Goal: Task Accomplishment & Management: Manage account settings

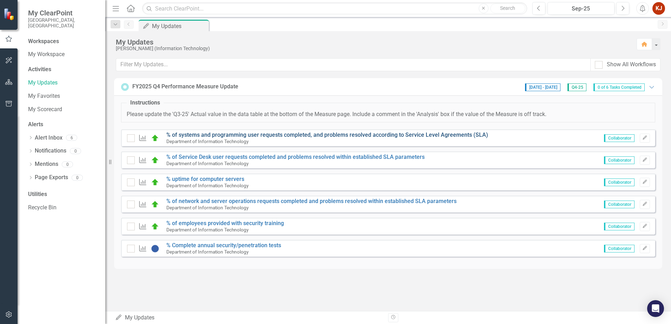
click at [286, 134] on link "% of systems and programming user requests completed, and problems resolved acc…" at bounding box center [327, 135] width 322 height 7
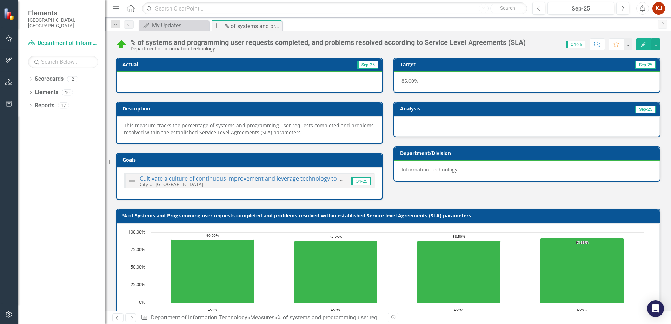
click at [276, 85] on div at bounding box center [249, 82] width 266 height 20
click at [641, 42] on icon "Edit" at bounding box center [643, 44] width 6 height 5
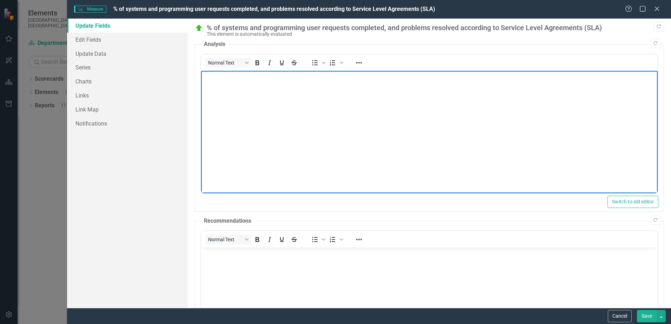
click at [243, 118] on body "Rich Text Area. Press ALT-0 for help." at bounding box center [429, 123] width 456 height 105
click at [646, 315] on button "Save" at bounding box center [647, 316] width 20 height 12
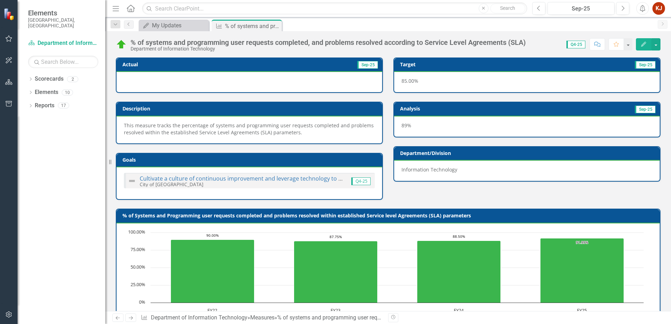
click at [354, 76] on div at bounding box center [249, 82] width 266 height 20
click at [206, 75] on div at bounding box center [249, 82] width 266 height 20
click at [171, 25] on div "My Updates" at bounding box center [175, 25] width 46 height 9
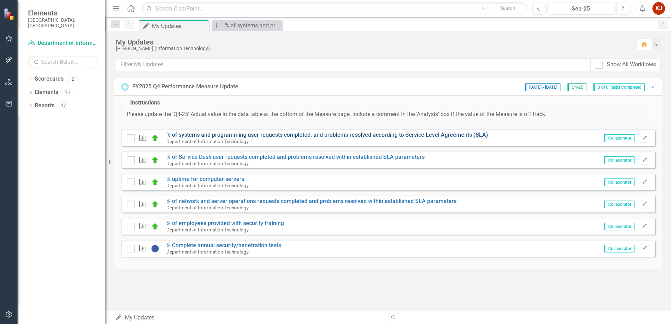
click at [185, 133] on link "% of systems and programming user requests completed, and problems resolved acc…" at bounding box center [327, 135] width 322 height 7
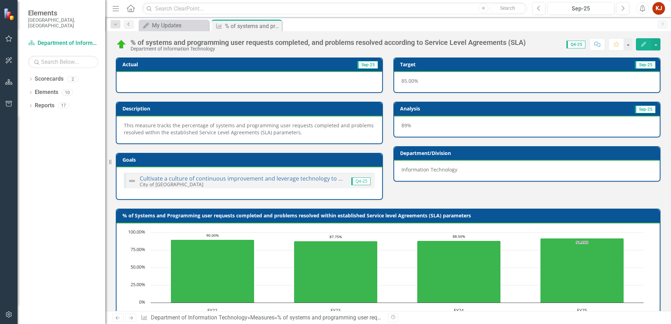
click at [127, 25] on icon "Previous" at bounding box center [129, 24] width 6 height 4
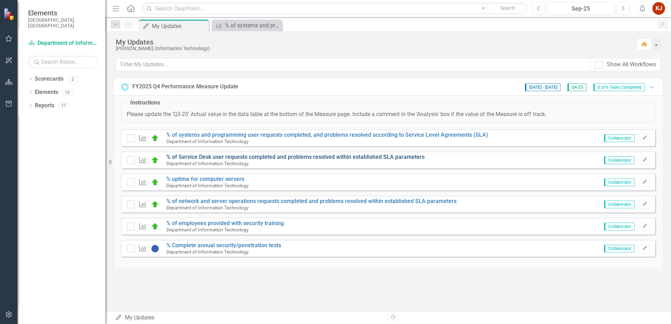
click at [205, 160] on link "% of Service Desk user requests completed and problems resolved within establis…" at bounding box center [295, 157] width 258 height 7
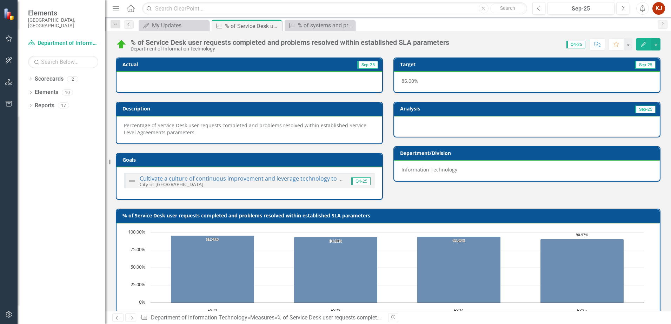
click at [131, 26] on icon "Previous" at bounding box center [129, 24] width 6 height 4
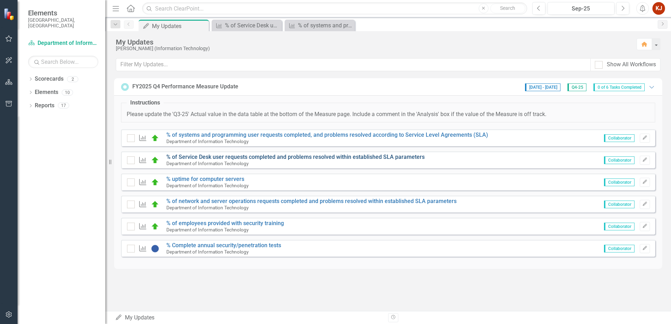
click at [233, 156] on link "% of Service Desk user requests completed and problems resolved within establis…" at bounding box center [295, 157] width 258 height 7
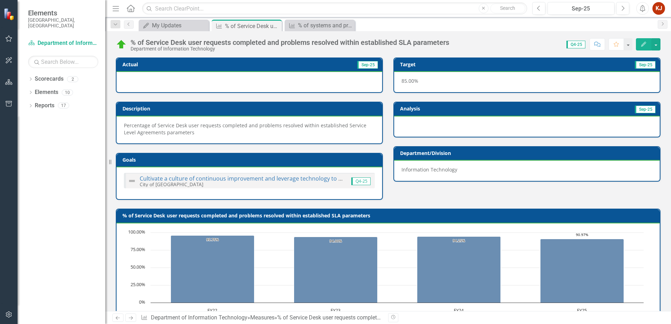
click at [643, 41] on button "Edit" at bounding box center [643, 44] width 15 height 12
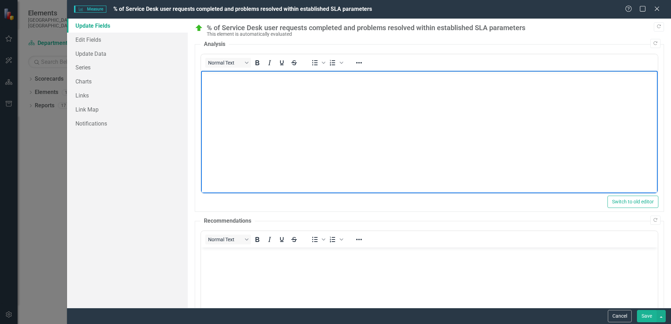
click at [300, 132] on body "Rich Text Area. Press ALT-0 for help." at bounding box center [429, 123] width 456 height 105
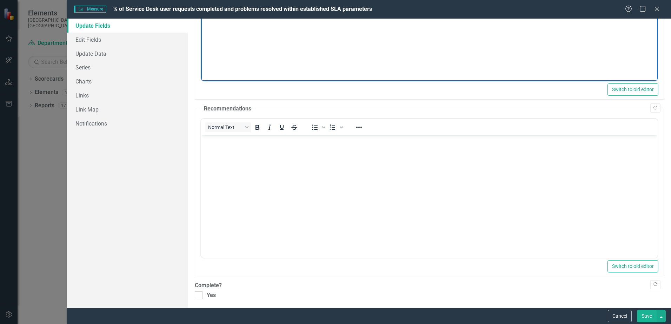
scroll to position [114, 0]
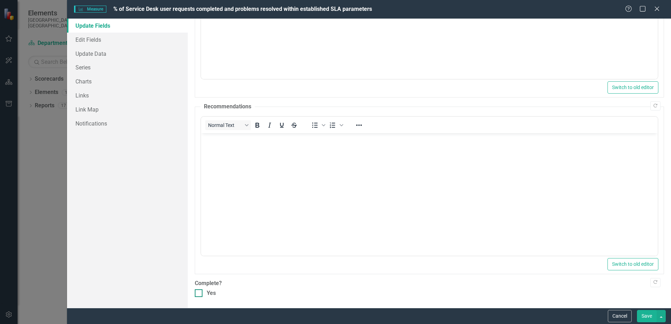
click at [202, 289] on div at bounding box center [199, 293] width 8 height 8
click at [199, 289] on input "Yes" at bounding box center [197, 291] width 5 height 5
checkbox input "true"
click at [645, 312] on button "Save" at bounding box center [647, 316] width 20 height 12
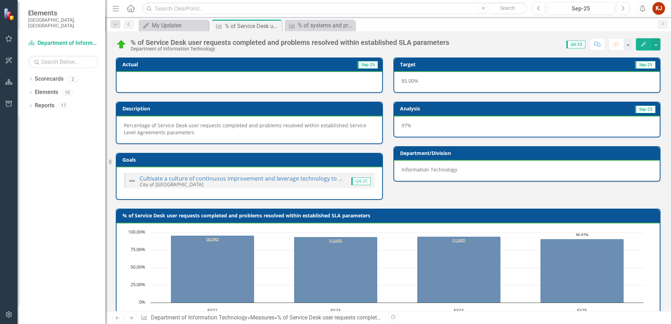
click at [131, 25] on icon "Previous" at bounding box center [129, 24] width 6 height 4
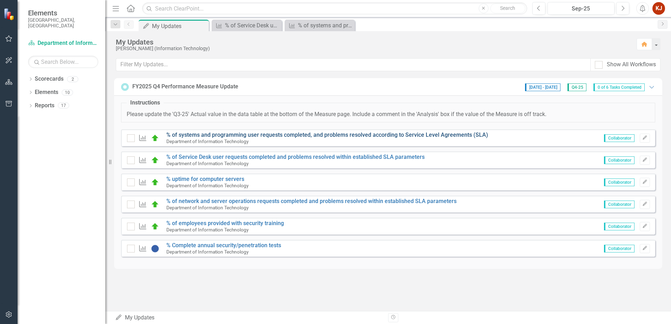
click at [310, 134] on link "% of systems and programming user requests completed, and problems resolved acc…" at bounding box center [327, 135] width 322 height 7
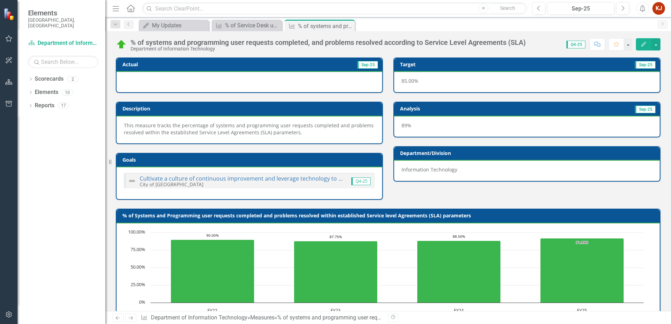
click at [643, 45] on icon "Edit" at bounding box center [643, 44] width 6 height 5
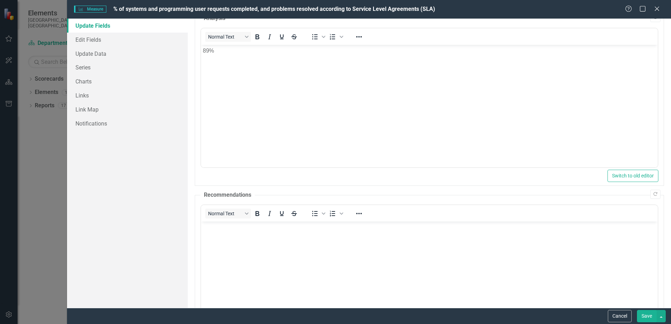
scroll to position [114, 0]
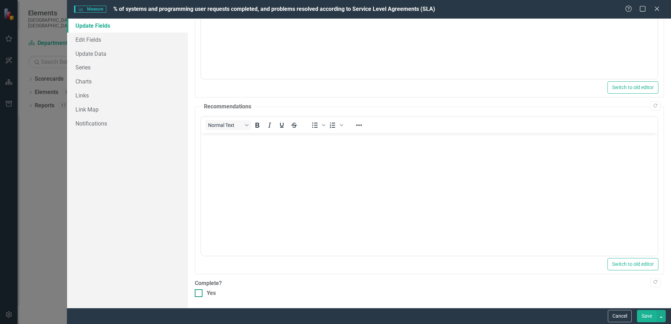
click at [197, 292] on input "Yes" at bounding box center [197, 291] width 5 height 5
checkbox input "true"
click at [655, 311] on button "Save" at bounding box center [647, 316] width 20 height 12
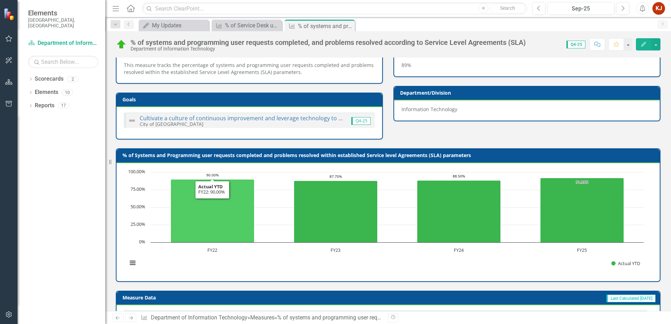
scroll to position [0, 0]
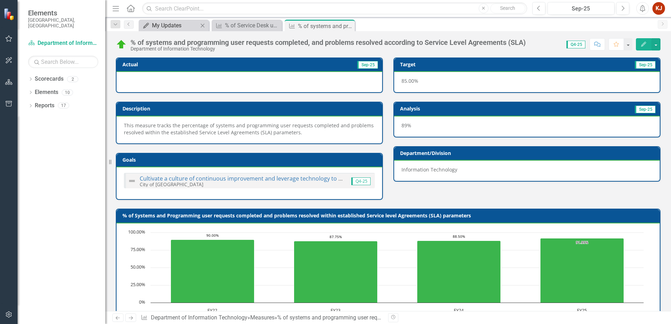
click at [146, 25] on icon "My Updates" at bounding box center [145, 26] width 7 height 6
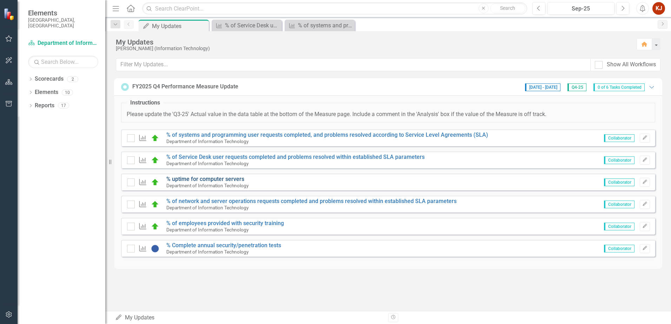
click at [184, 180] on link "% uptime for computer servers" at bounding box center [205, 179] width 78 height 7
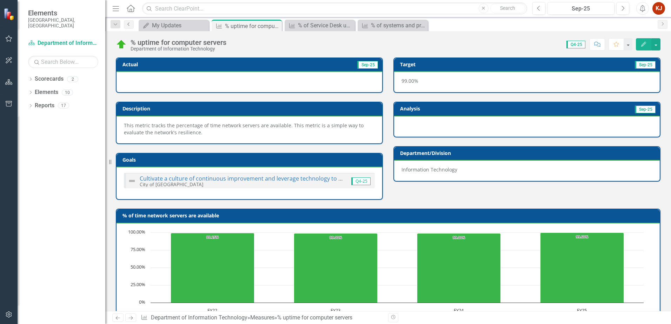
click at [130, 25] on icon "Previous" at bounding box center [129, 24] width 6 height 4
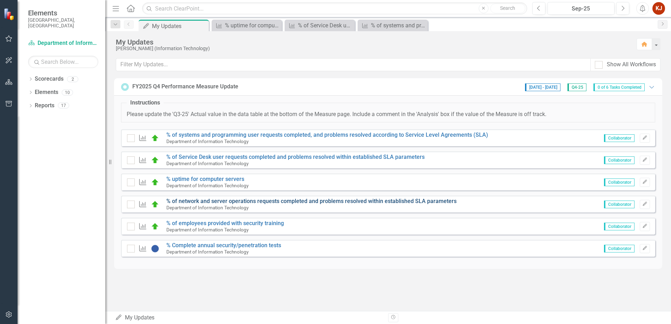
click at [232, 199] on link "% of network and server operations requests completed and problems resolved wit…" at bounding box center [311, 201] width 290 height 7
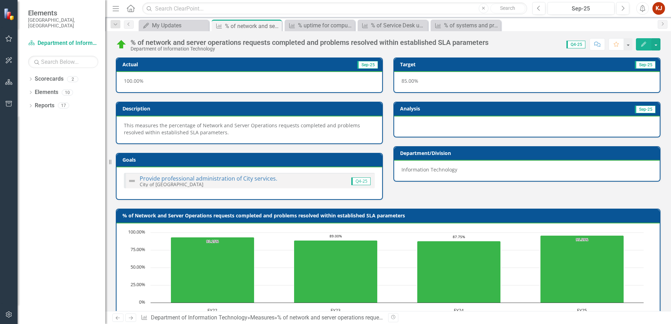
click at [642, 48] on button "Edit" at bounding box center [643, 44] width 15 height 12
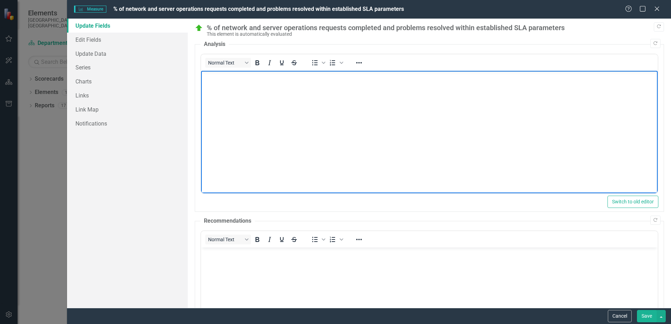
click at [219, 102] on body "Rich Text Area. Press ALT-0 for help." at bounding box center [429, 123] width 456 height 105
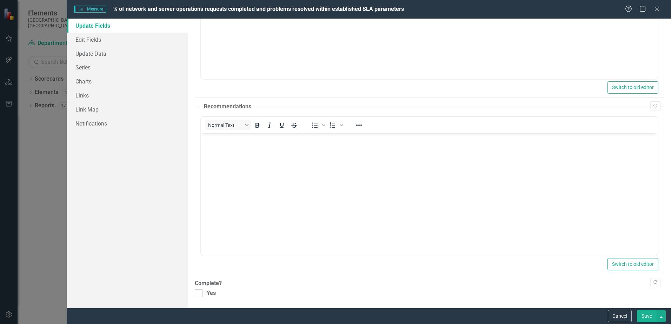
click at [194, 294] on div ""Update" fields in ClearPoint are the fields that change from reporting period …" at bounding box center [429, 163] width 483 height 289
click at [192, 302] on div ""Update" fields in ClearPoint are the fields that change from reporting period …" at bounding box center [429, 163] width 483 height 289
click at [196, 296] on div at bounding box center [199, 293] width 8 height 8
click at [196, 294] on input "Yes" at bounding box center [197, 291] width 5 height 5
checkbox input "true"
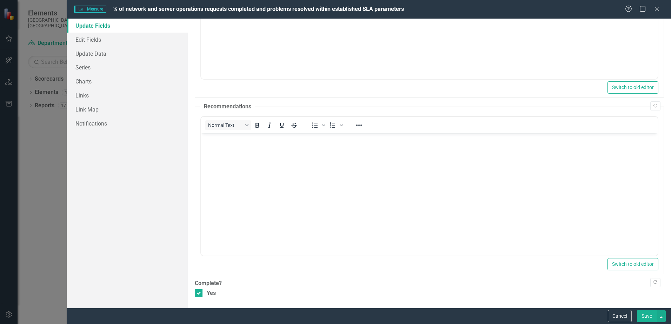
scroll to position [0, 0]
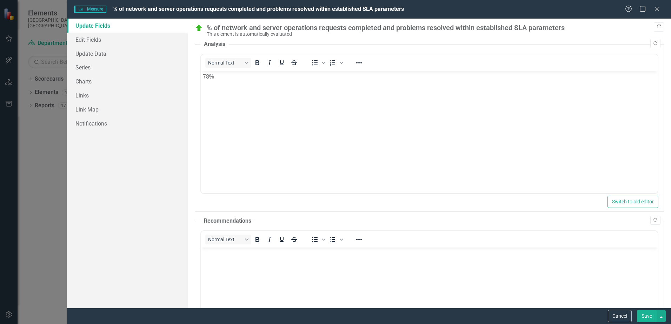
click at [644, 312] on button "Save" at bounding box center [647, 316] width 20 height 12
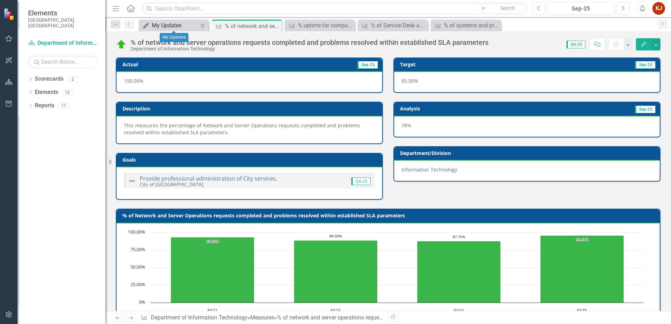
click at [171, 25] on div "My Updates" at bounding box center [175, 25] width 46 height 9
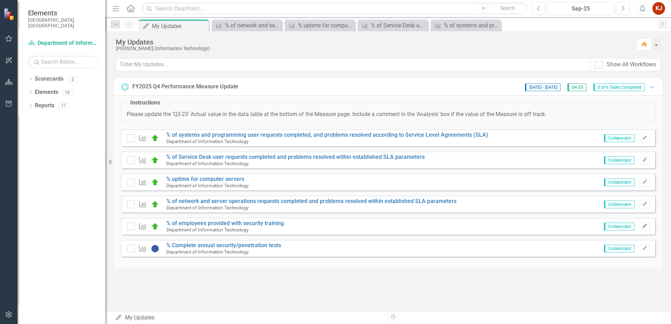
click at [649, 229] on button "Edit" at bounding box center [645, 226] width 10 height 9
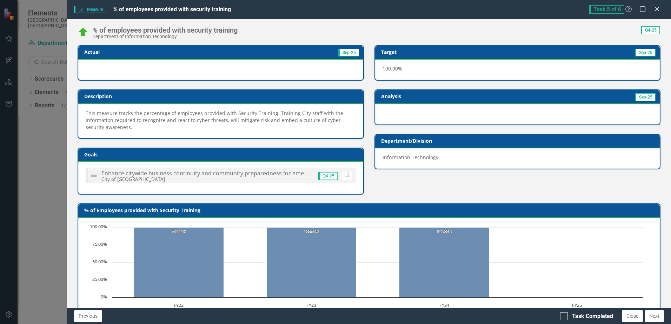
click at [268, 60] on div at bounding box center [220, 70] width 285 height 20
click at [654, 11] on icon "Close" at bounding box center [656, 9] width 9 height 7
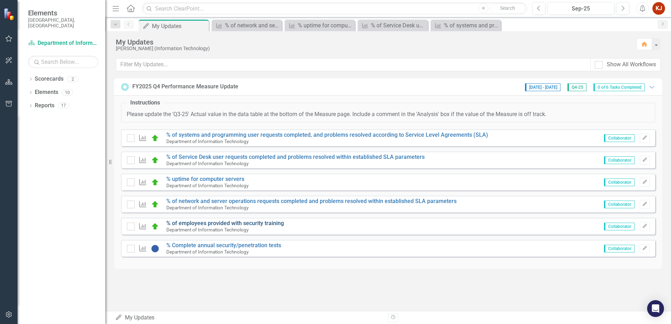
click at [196, 222] on link "% of employees provided with security training" at bounding box center [225, 223] width 118 height 7
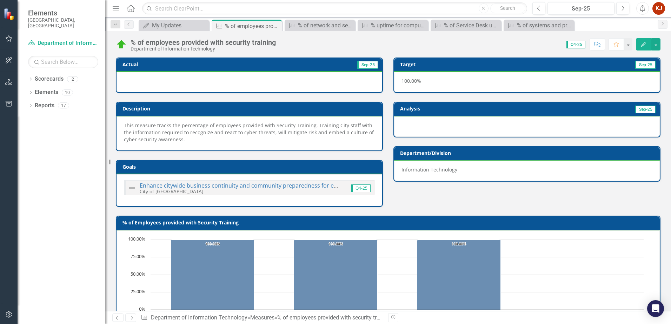
click at [641, 45] on icon "Edit" at bounding box center [643, 44] width 6 height 5
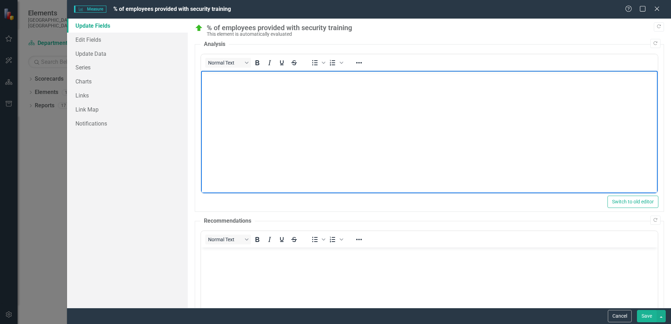
click at [247, 101] on body "Rich Text Area. Press ALT-0 for help." at bounding box center [429, 123] width 456 height 105
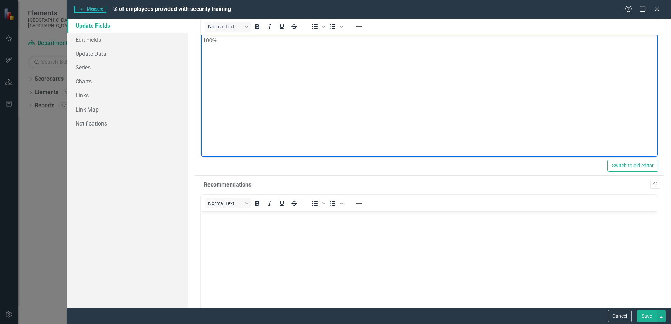
scroll to position [105, 0]
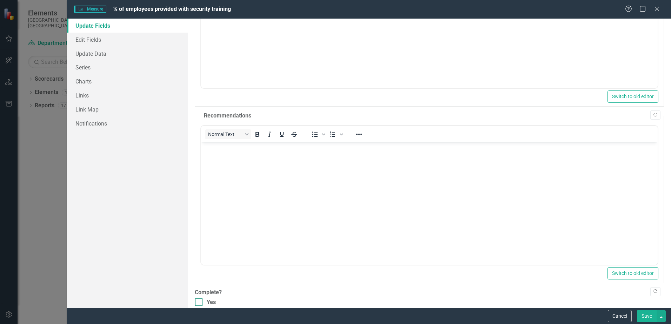
click at [207, 304] on div "Yes" at bounding box center [211, 303] width 9 height 8
click at [199, 303] on input "Yes" at bounding box center [197, 301] width 5 height 5
checkbox input "true"
click at [645, 317] on button "Save" at bounding box center [647, 316] width 20 height 12
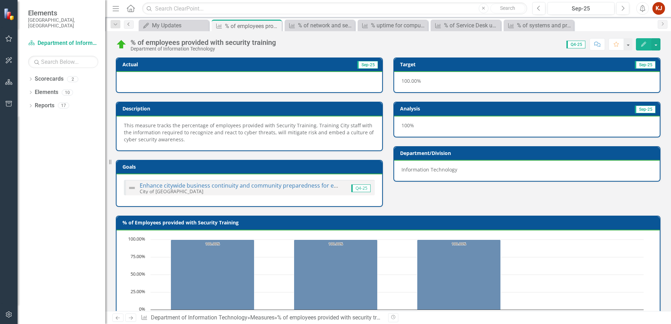
click at [125, 26] on link "Previous" at bounding box center [129, 24] width 10 height 8
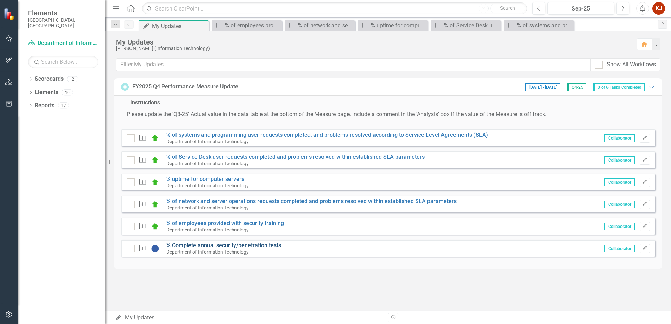
click at [216, 246] on link "% Complete annual security/penetration tests" at bounding box center [223, 245] width 115 height 7
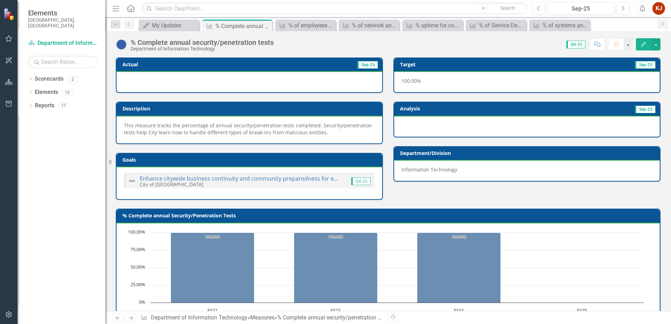
click at [645, 46] on icon "Edit" at bounding box center [643, 44] width 6 height 5
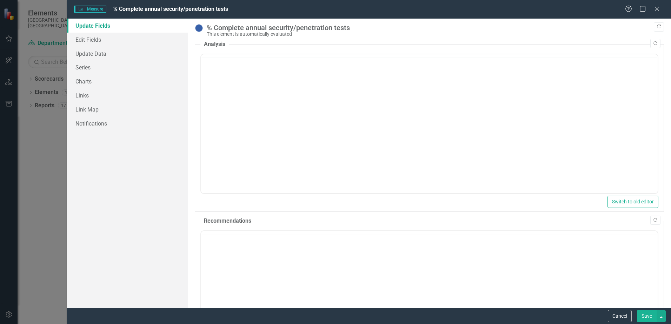
click at [239, 71] on body "Rich Text Area. Press ALT-0 for help." at bounding box center [429, 109] width 456 height 105
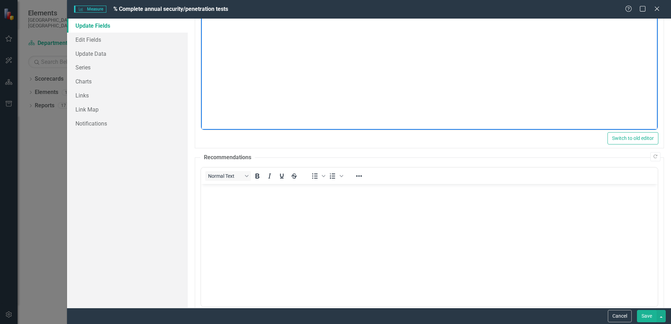
scroll to position [114, 0]
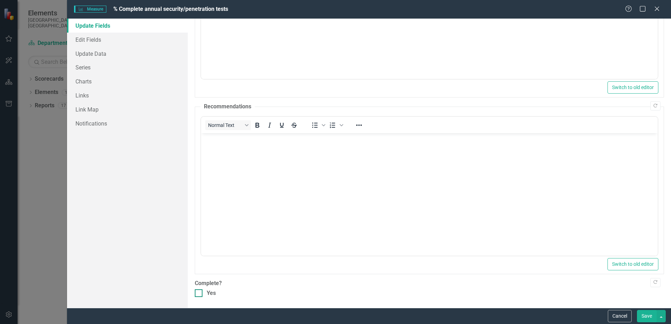
click at [203, 290] on div "Yes" at bounding box center [429, 293] width 469 height 8
click at [199, 290] on input "Yes" at bounding box center [197, 291] width 5 height 5
checkbox input "true"
click at [650, 319] on button "Save" at bounding box center [647, 316] width 20 height 12
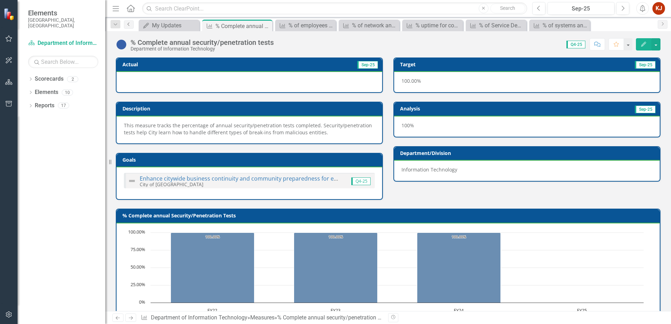
click at [132, 26] on link "Previous" at bounding box center [129, 24] width 10 height 8
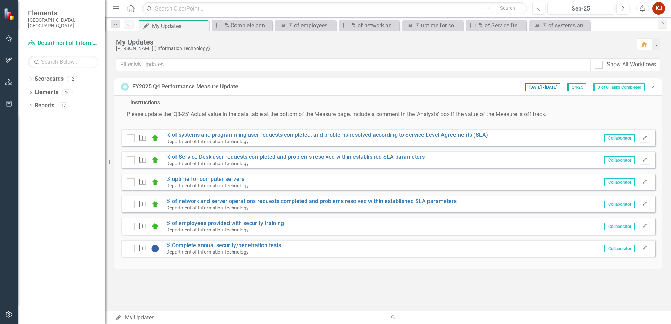
click at [265, 91] on div "FY2025 Q4 Performance Measure Update 7/1/25 - 10/21/25 Q4-25 0 of 6 Tasks Compl…" at bounding box center [388, 86] width 534 height 9
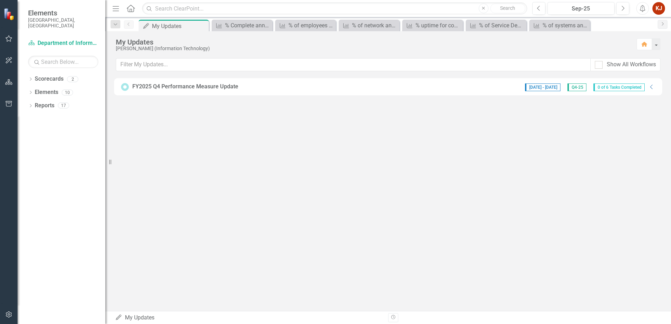
click at [265, 91] on div "FY2025 Q4 Performance Measure Update 7/1/25 - 10/21/25 Q4-25 0 of 6 Tasks Compl…" at bounding box center [388, 86] width 534 height 9
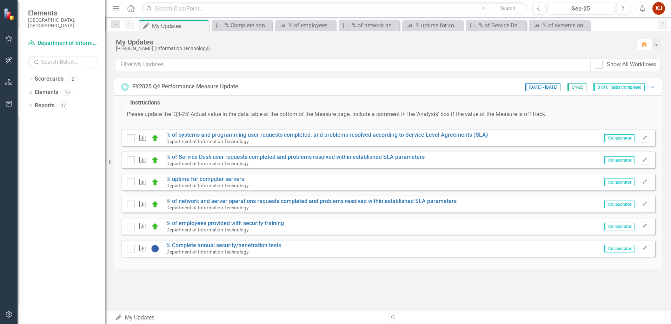
click at [145, 321] on div "My Updates My Updates" at bounding box center [249, 318] width 268 height 8
drag, startPoint x: 113, startPoint y: 318, endPoint x: 118, endPoint y: 318, distance: 4.2
click at [117, 318] on div "My Updates My Updates" at bounding box center [247, 318] width 271 height 8
click at [120, 318] on icon "My Updates" at bounding box center [118, 318] width 7 height 6
click at [56, 75] on link "Scorecards" at bounding box center [49, 79] width 29 height 8
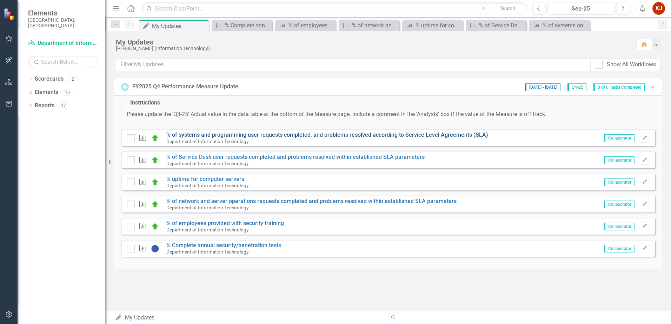
click at [208, 137] on link "% of systems and programming user requests completed, and problems resolved acc…" at bounding box center [327, 135] width 322 height 7
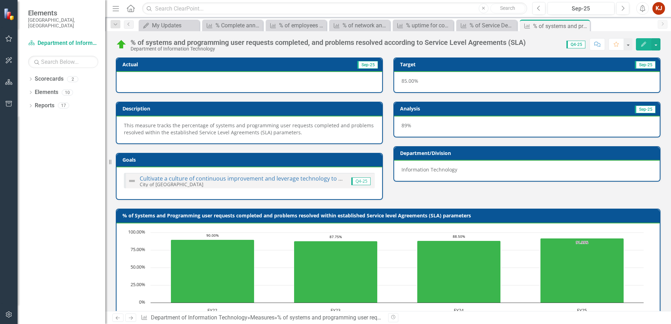
click at [639, 45] on button "Edit" at bounding box center [643, 44] width 15 height 12
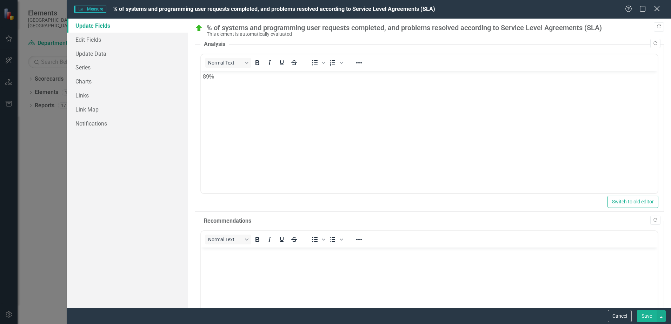
click at [657, 12] on icon "Close" at bounding box center [656, 8] width 9 height 7
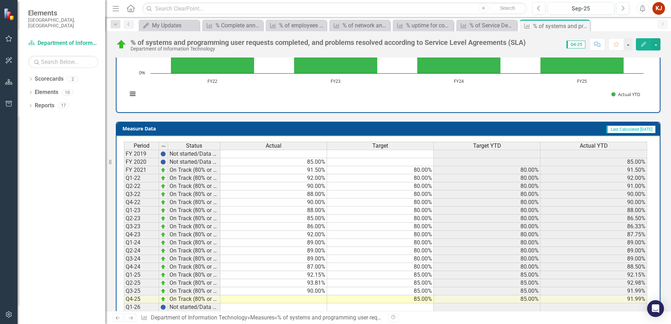
scroll to position [248, 0]
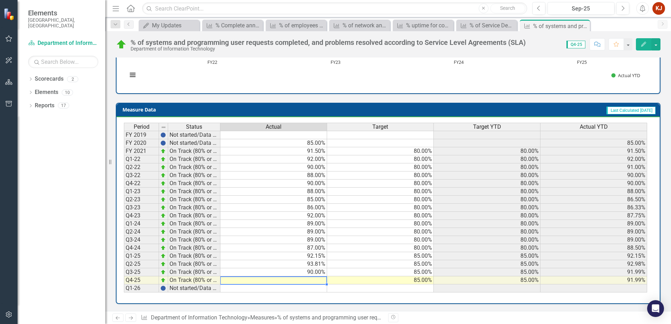
click at [313, 280] on td at bounding box center [273, 280] width 107 height 8
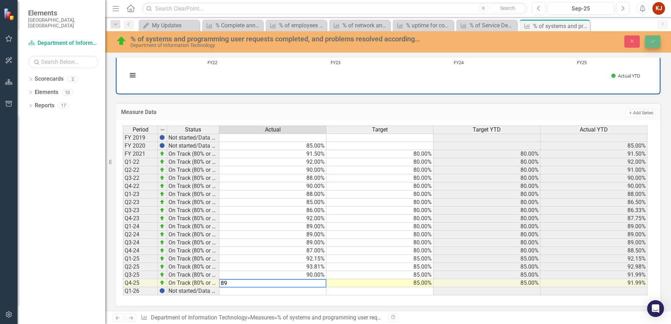
type textarea "89"
click at [651, 40] on icon "Save" at bounding box center [652, 41] width 6 height 5
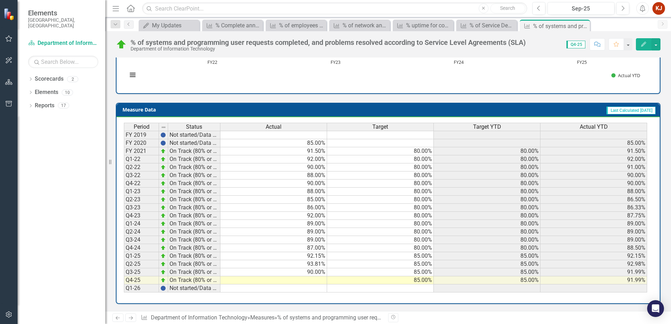
click at [306, 278] on td at bounding box center [273, 280] width 107 height 8
click at [315, 279] on td at bounding box center [273, 280] width 107 height 8
click at [647, 44] on button "Edit" at bounding box center [643, 44] width 15 height 12
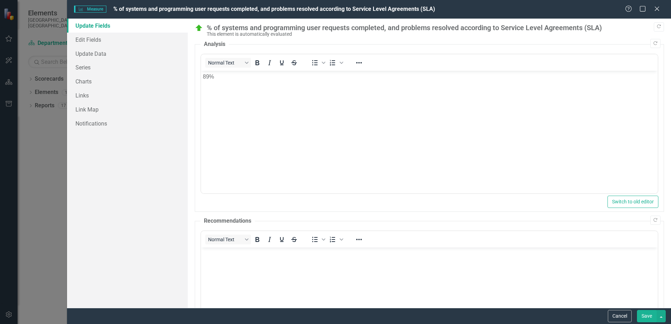
scroll to position [0, 0]
click at [657, 2] on div "Measure Measure % of systems and programming user requests completed, and probl…" at bounding box center [369, 9] width 604 height 19
click at [656, 6] on icon "Close" at bounding box center [656, 8] width 9 height 7
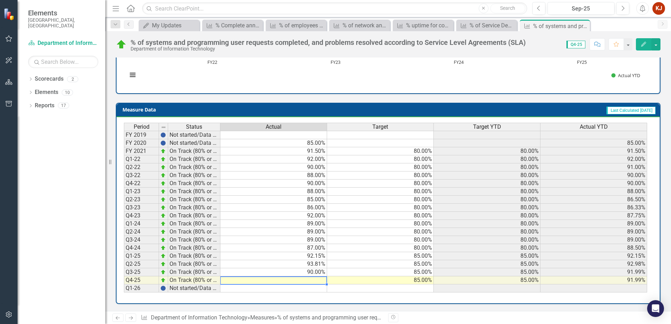
click at [311, 282] on td at bounding box center [273, 280] width 107 height 8
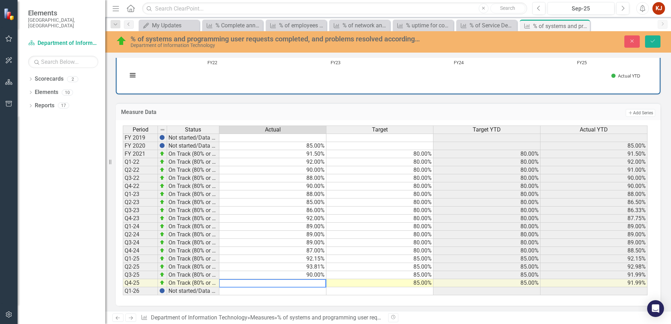
click at [311, 282] on textarea at bounding box center [272, 283] width 107 height 8
click at [317, 285] on textarea at bounding box center [272, 283] width 107 height 8
type textarea "89"
click at [650, 48] on div "% of systems and programming user requests completed, and problems resolved acc…" at bounding box center [388, 41] width 566 height 13
click at [654, 44] on button "Save" at bounding box center [652, 41] width 15 height 12
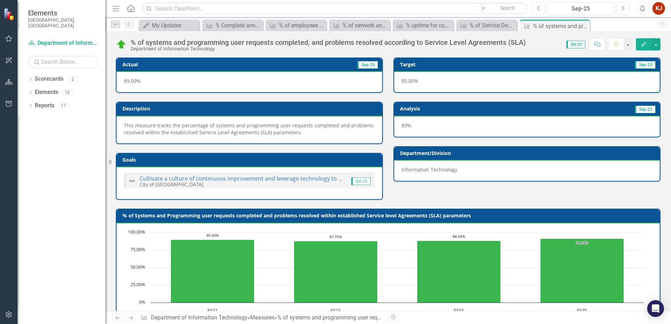
click at [126, 25] on link "Previous" at bounding box center [129, 24] width 10 height 8
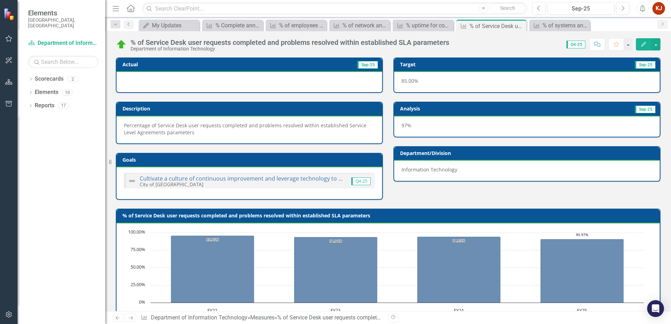
click at [126, 26] on icon "Previous" at bounding box center [129, 24] width 6 height 4
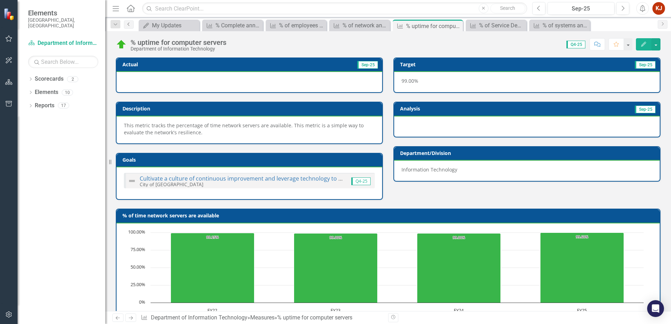
click at [126, 26] on icon "Previous" at bounding box center [129, 24] width 6 height 4
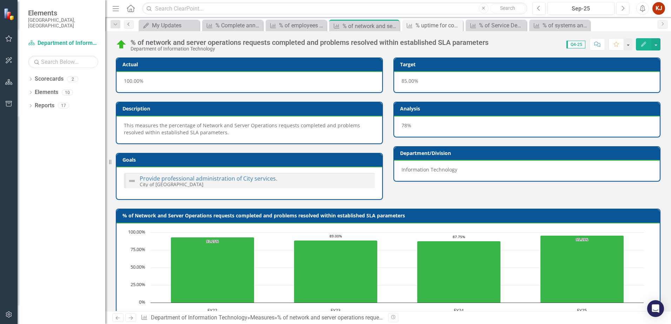
click at [126, 26] on icon "Previous" at bounding box center [129, 24] width 6 height 4
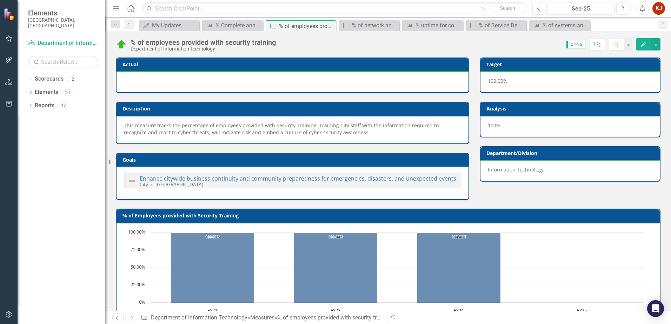
click at [126, 26] on icon "Previous" at bounding box center [129, 24] width 6 height 4
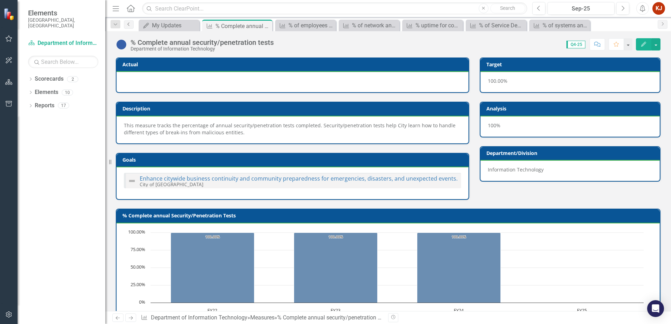
click at [126, 26] on icon "Previous" at bounding box center [129, 24] width 6 height 4
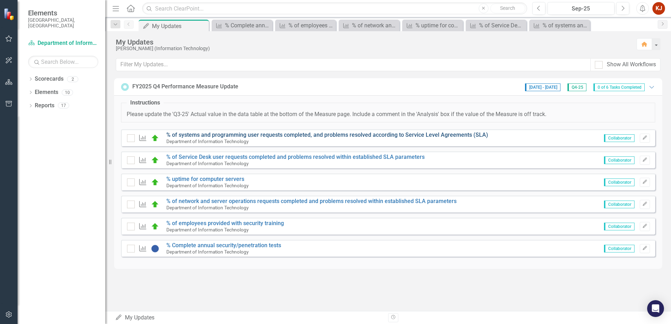
click at [223, 132] on link "% of systems and programming user requests completed, and problems resolved acc…" at bounding box center [327, 135] width 322 height 7
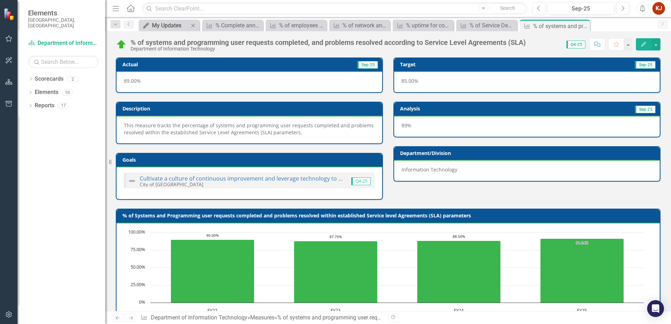
click at [151, 26] on link "My Updates My Updates" at bounding box center [164, 25] width 48 height 9
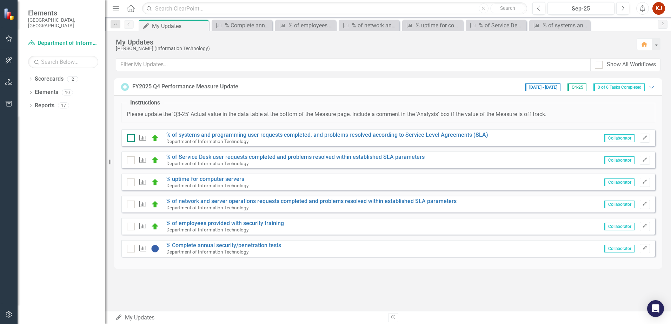
click at [131, 136] on input "checkbox" at bounding box center [129, 136] width 5 height 5
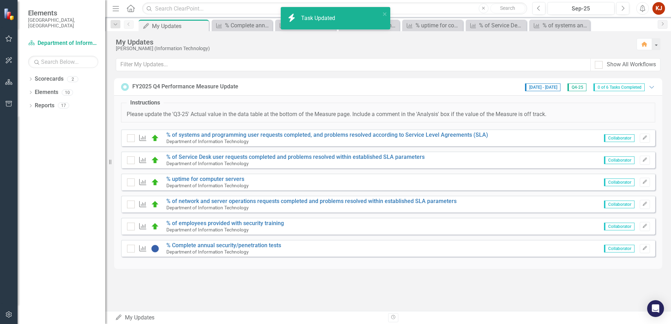
checkbox input "true"
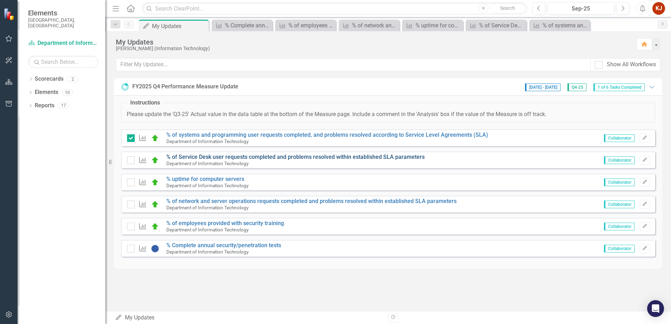
click at [205, 156] on link "% of Service Desk user requests completed and problems resolved within establis…" at bounding box center [295, 157] width 258 height 7
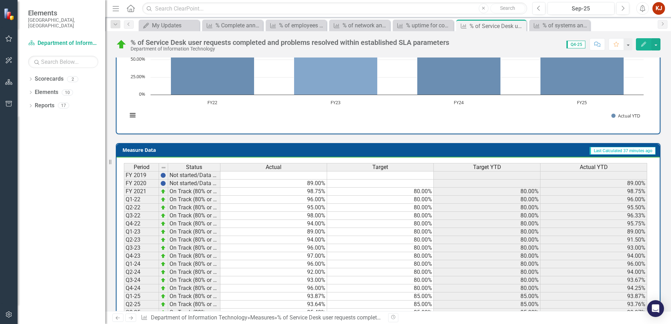
scroll to position [248, 0]
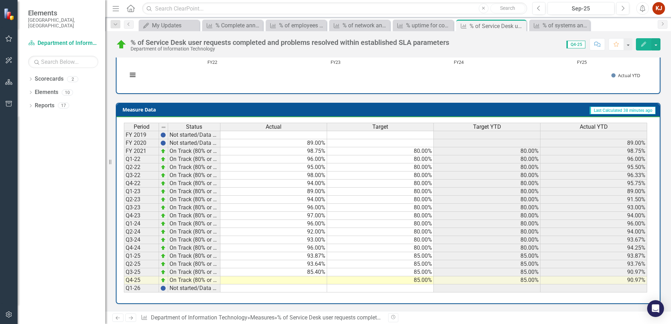
click at [300, 282] on td at bounding box center [273, 280] width 107 height 8
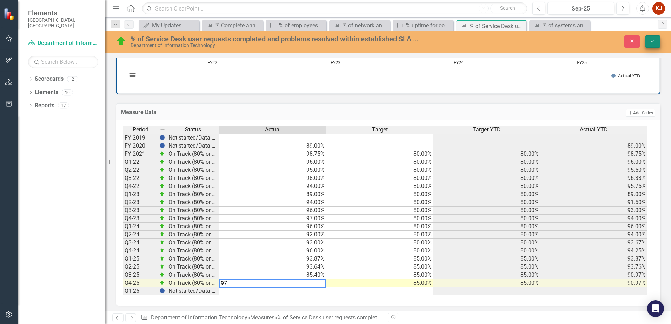
type textarea "97"
click at [649, 38] on button "Save" at bounding box center [652, 41] width 15 height 12
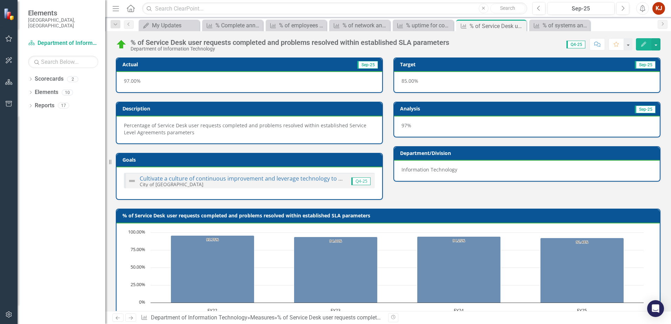
click at [646, 45] on icon "Edit" at bounding box center [643, 44] width 6 height 5
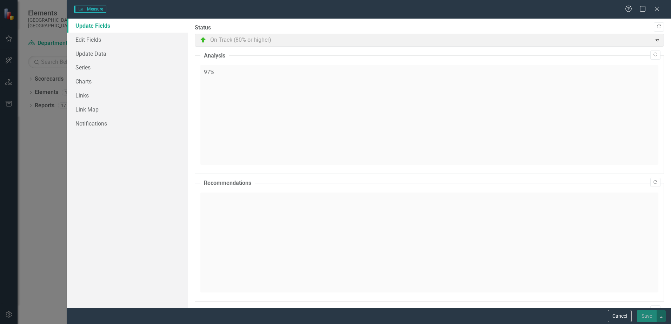
checkbox input "true"
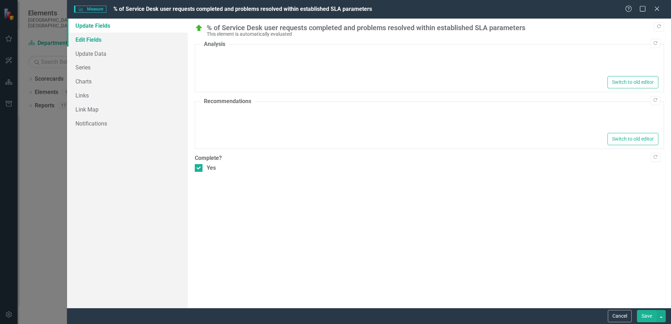
type textarea "<p>97%</p>"
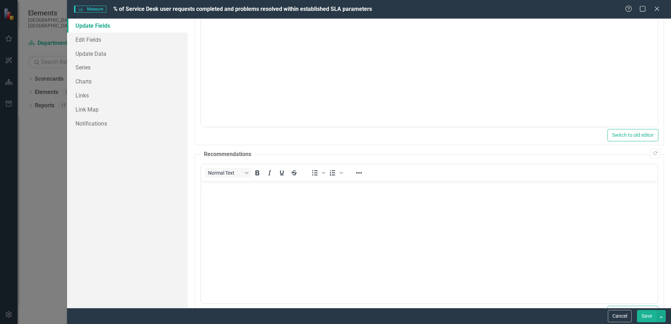
scroll to position [0, 0]
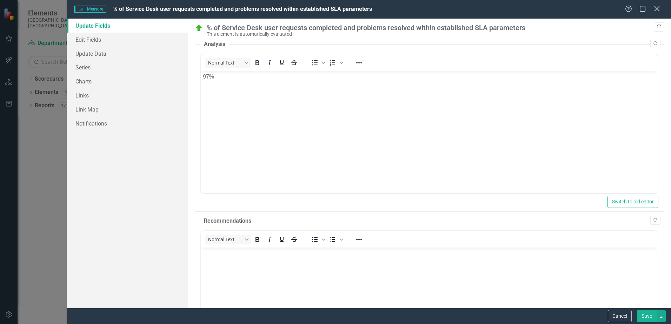
click at [660, 7] on icon "Close" at bounding box center [656, 8] width 9 height 7
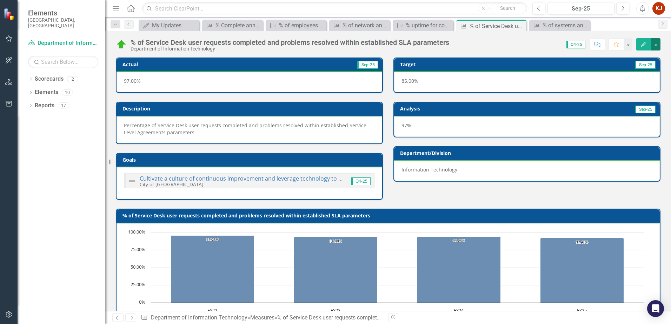
click at [652, 46] on button "button" at bounding box center [655, 44] width 9 height 12
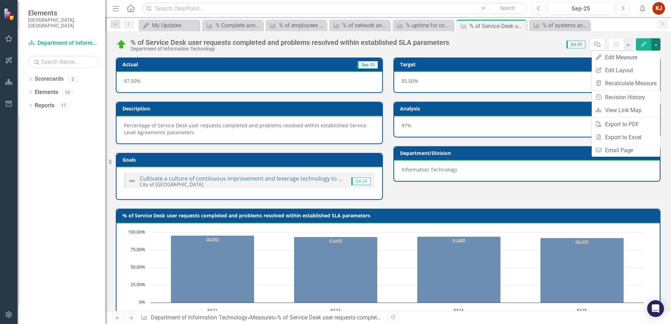
click at [645, 46] on icon "Edit" at bounding box center [643, 44] width 6 height 5
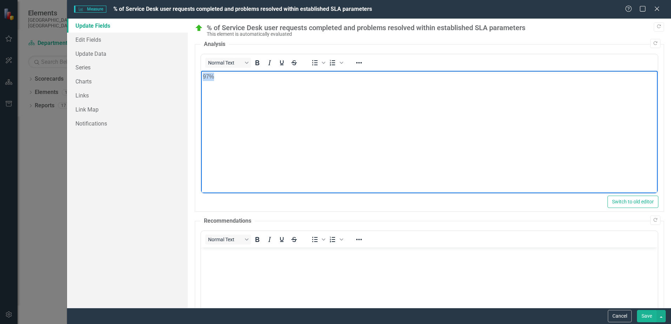
drag, startPoint x: 286, startPoint y: 90, endPoint x: 127, endPoint y: 85, distance: 159.0
click at [201, 85] on html "97%" at bounding box center [429, 123] width 456 height 105
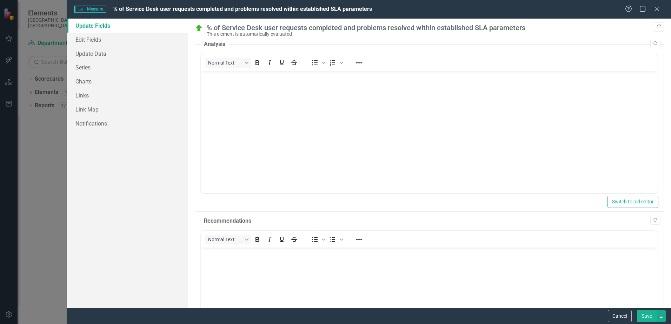
click at [646, 320] on button "Save" at bounding box center [647, 316] width 20 height 12
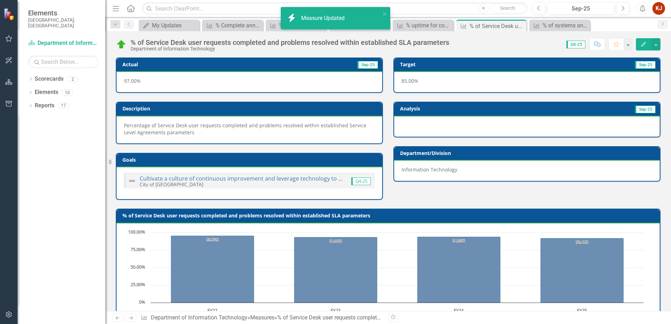
click at [645, 46] on button "Edit" at bounding box center [643, 44] width 15 height 12
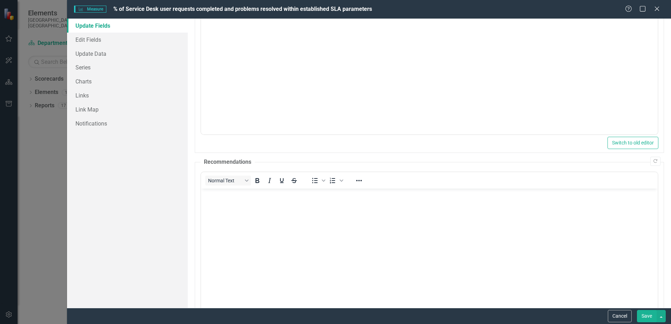
scroll to position [114, 0]
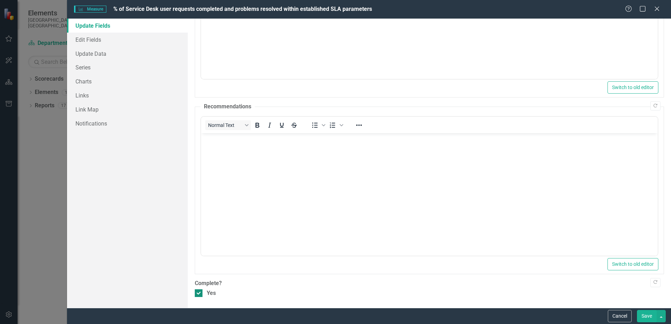
click at [201, 290] on div at bounding box center [199, 293] width 8 height 8
click at [199, 290] on input "Yes" at bounding box center [197, 291] width 5 height 5
checkbox input "false"
click at [657, 320] on button "button" at bounding box center [660, 316] width 9 height 12
click at [647, 320] on button "Save" at bounding box center [647, 316] width 20 height 12
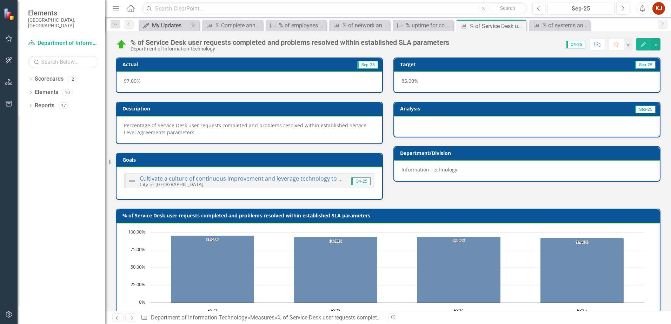
click at [161, 26] on div "My Updates" at bounding box center [170, 25] width 37 height 9
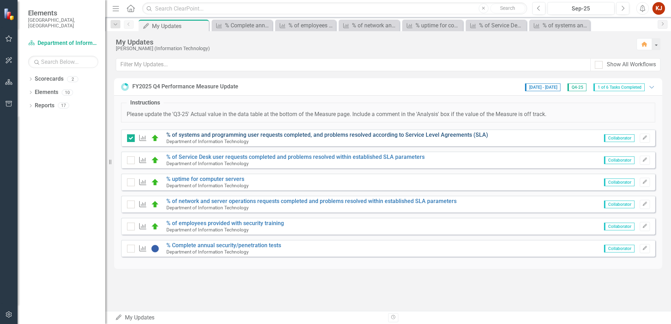
click at [222, 136] on link "% of systems and programming user requests completed, and problems resolved acc…" at bounding box center [327, 135] width 322 height 7
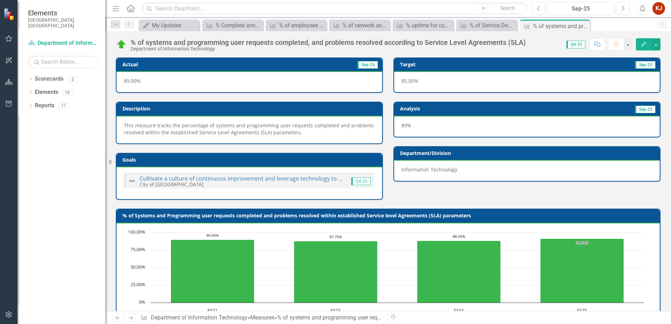
click at [642, 45] on icon "button" at bounding box center [643, 44] width 5 height 5
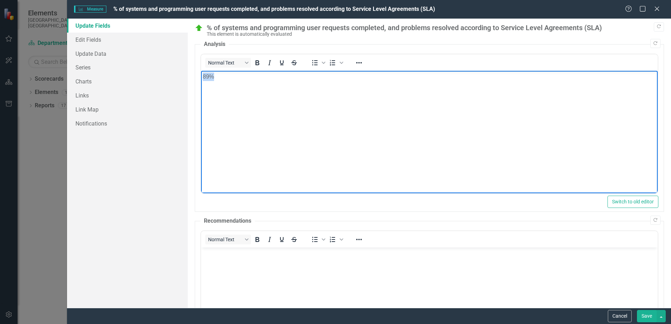
drag, startPoint x: 208, startPoint y: 77, endPoint x: 192, endPoint y: 77, distance: 16.1
click at [201, 77] on html "89%" at bounding box center [429, 123] width 456 height 105
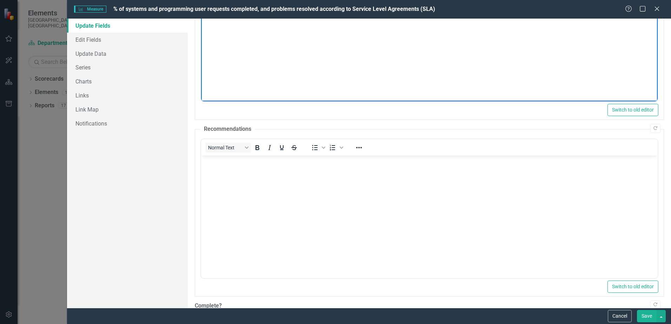
scroll to position [114, 0]
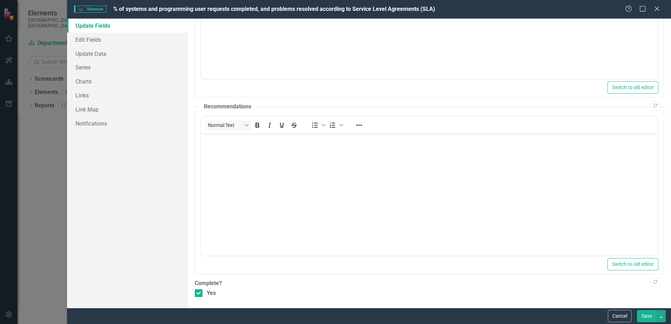
click at [201, 288] on div "Copy Forward % of systems and programming user requests completed, and problems…" at bounding box center [429, 103] width 469 height 388
click at [200, 293] on div at bounding box center [199, 293] width 8 height 8
click at [199, 293] on input "Yes" at bounding box center [197, 291] width 5 height 5
checkbox input "false"
click at [650, 313] on button "Save" at bounding box center [647, 316] width 20 height 12
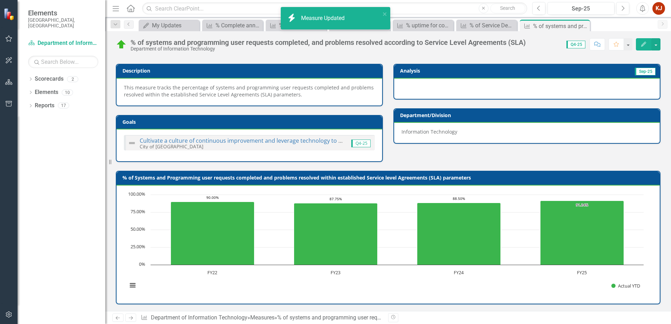
scroll to position [0, 0]
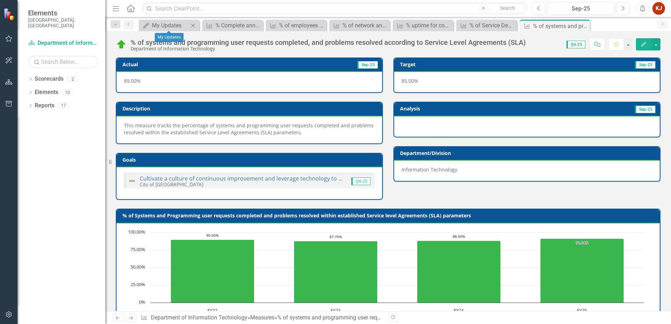
click at [162, 20] on div "My Updates My Updates Close" at bounding box center [169, 26] width 61 height 12
click at [162, 26] on div "My Updates" at bounding box center [170, 25] width 37 height 9
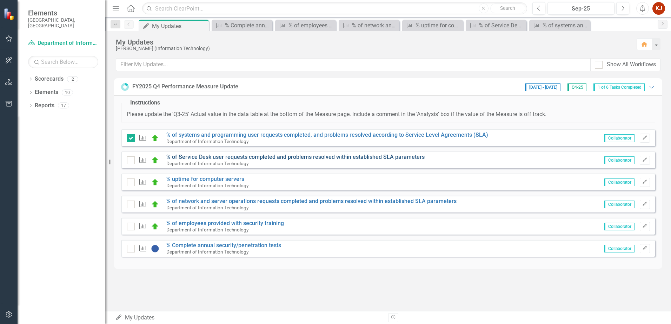
click at [201, 156] on link "% of Service Desk user requests completed and problems resolved within establis…" at bounding box center [295, 157] width 258 height 7
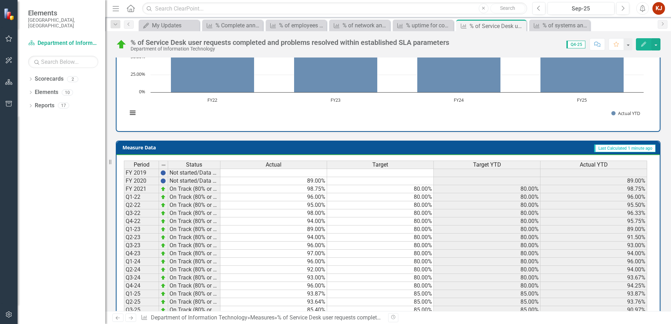
scroll to position [248, 0]
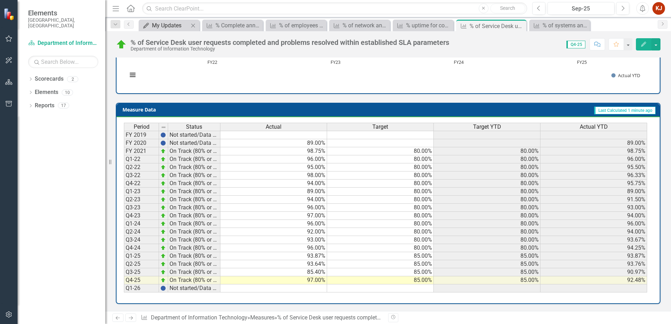
click at [166, 26] on div "My Updates" at bounding box center [170, 25] width 37 height 9
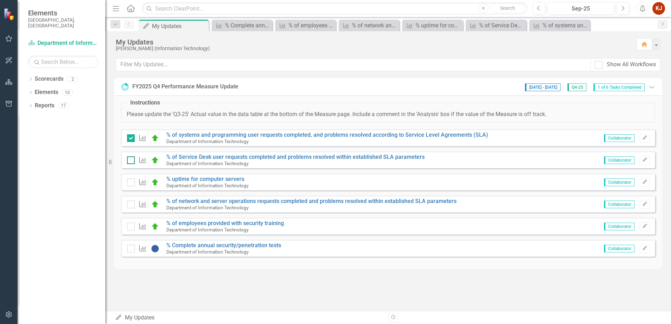
click at [131, 157] on input "checkbox" at bounding box center [129, 158] width 5 height 5
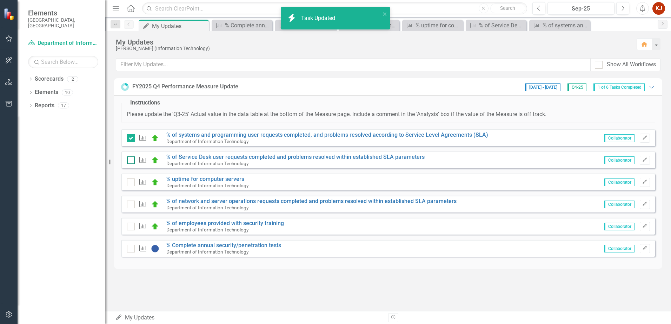
checkbox input "true"
click at [206, 176] on link "% uptime for computer servers" at bounding box center [205, 179] width 78 height 7
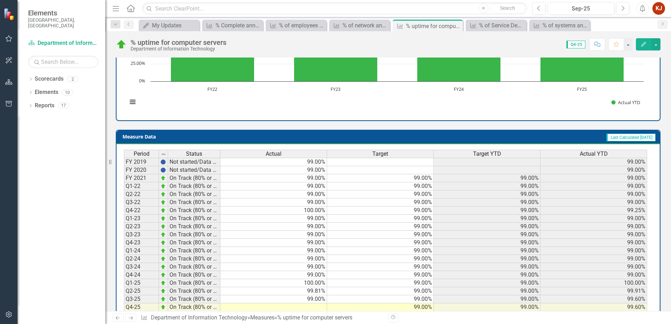
scroll to position [248, 0]
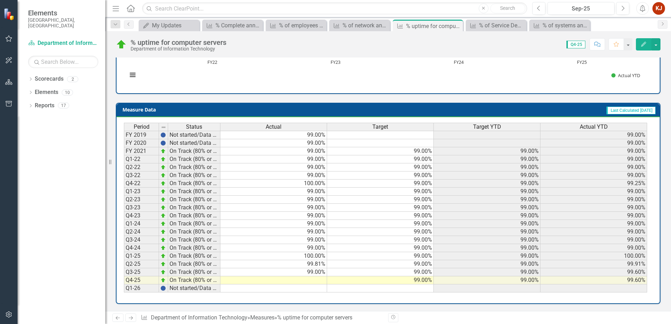
click at [316, 278] on td at bounding box center [273, 280] width 107 height 8
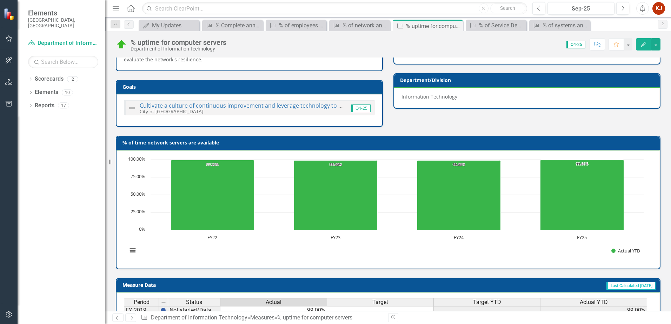
scroll to position [0, 0]
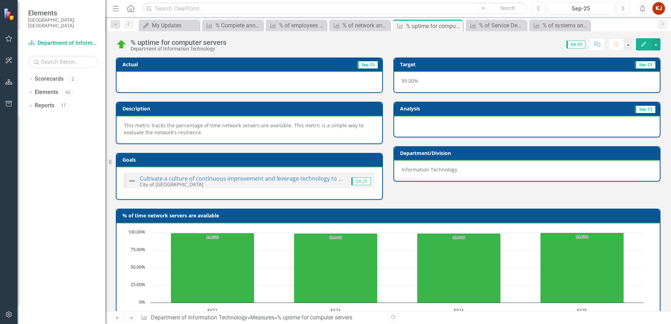
click at [642, 45] on icon "button" at bounding box center [643, 44] width 5 height 5
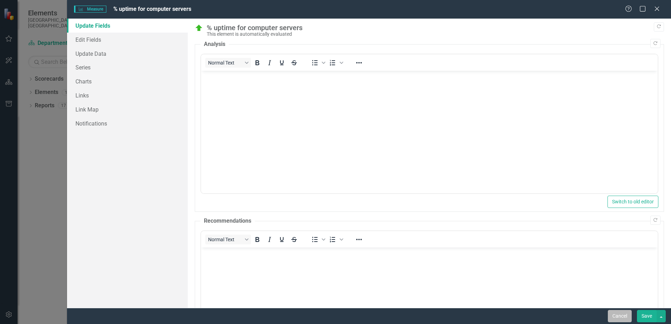
click at [618, 313] on button "Cancel" at bounding box center [620, 316] width 24 height 12
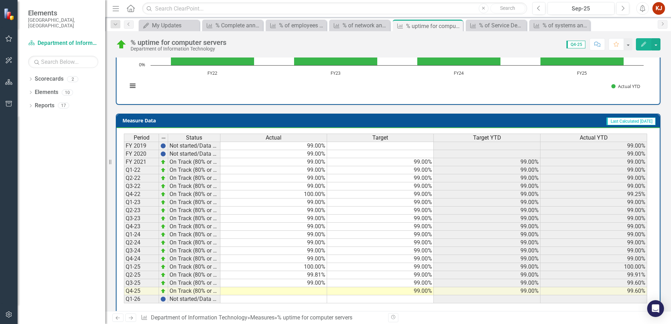
scroll to position [248, 0]
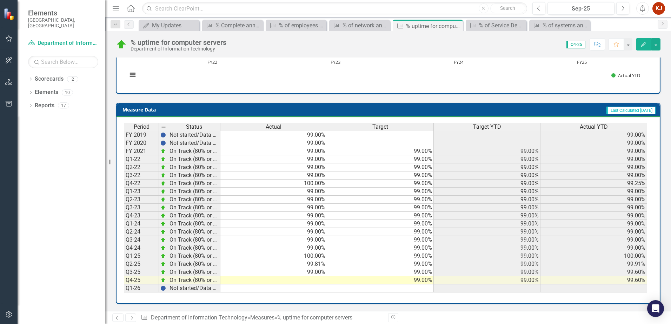
click at [320, 277] on td at bounding box center [273, 280] width 107 height 8
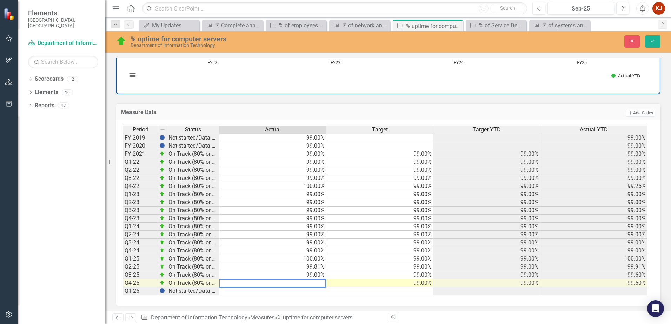
click at [319, 282] on textarea at bounding box center [272, 283] width 107 height 8
type textarea "99"
click at [650, 44] on icon "Save" at bounding box center [652, 41] width 6 height 5
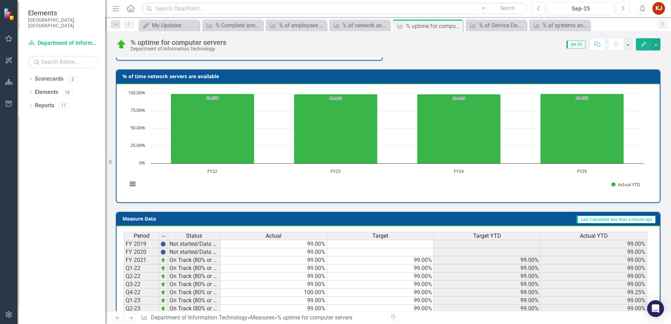
scroll to position [246, 0]
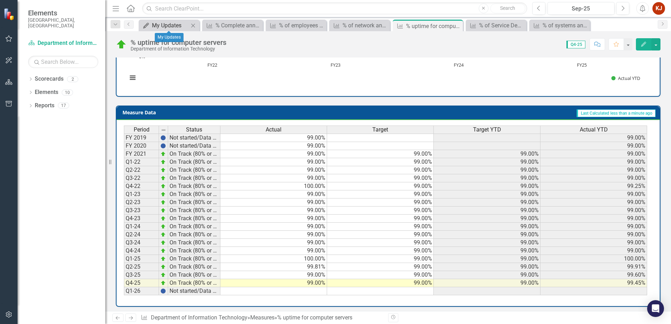
click at [162, 24] on div "My Updates" at bounding box center [170, 25] width 37 height 9
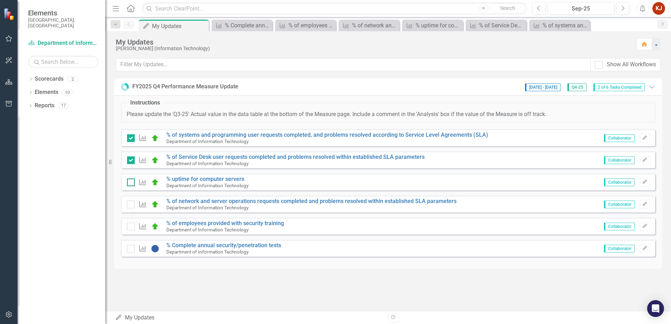
click at [131, 181] on input "checkbox" at bounding box center [129, 181] width 5 height 5
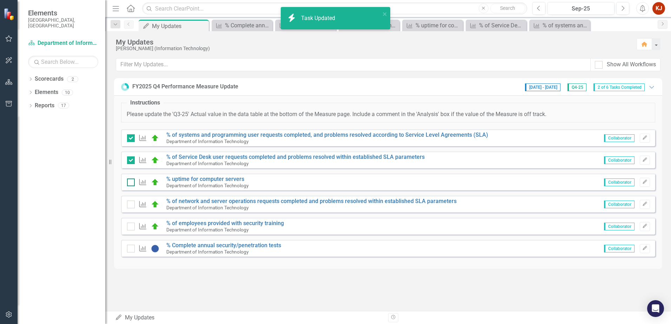
checkbox input "true"
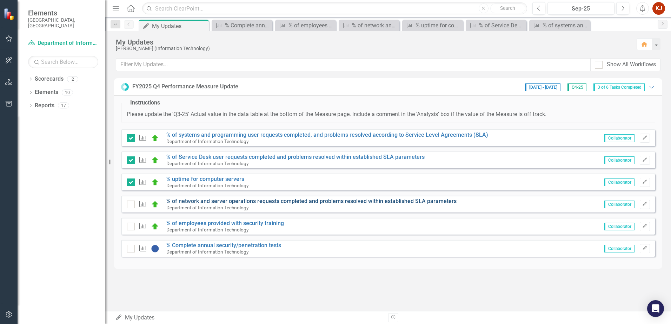
click at [207, 199] on link "% of network and server operations requests completed and problems resolved wit…" at bounding box center [311, 201] width 290 height 7
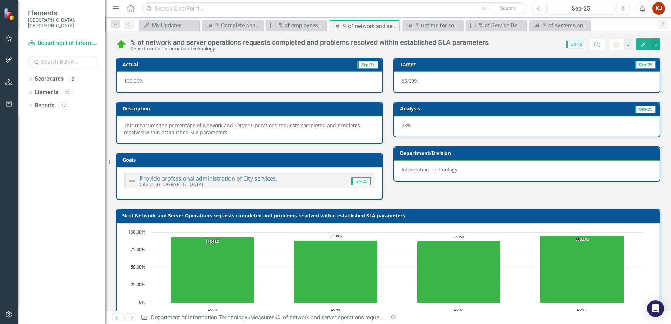
click at [643, 45] on icon "Edit" at bounding box center [643, 44] width 6 height 5
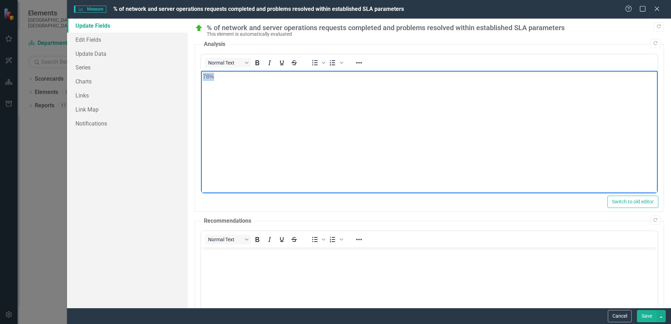
drag, startPoint x: 287, startPoint y: 71, endPoint x: 147, endPoint y: 74, distance: 140.7
click at [201, 74] on html "78%" at bounding box center [429, 123] width 456 height 105
click at [392, 148] on body "78%" at bounding box center [429, 123] width 456 height 105
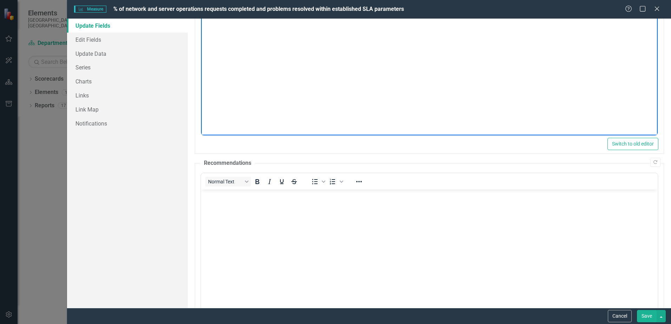
scroll to position [114, 0]
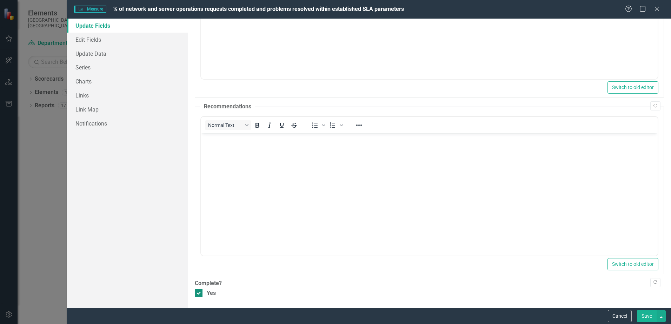
click at [197, 294] on div at bounding box center [199, 293] width 8 height 8
click at [197, 294] on input "Yes" at bounding box center [197, 291] width 5 height 5
checkbox input "false"
click at [655, 312] on button "Save" at bounding box center [647, 316] width 20 height 12
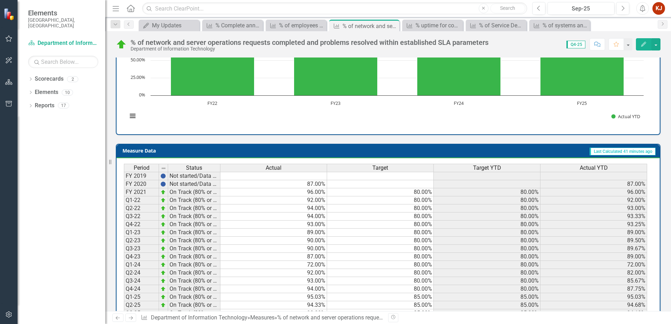
scroll to position [108, 0]
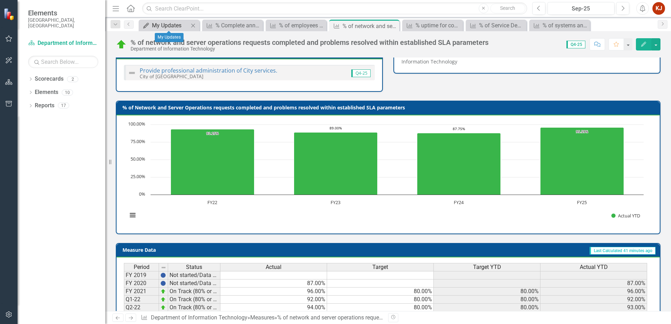
click at [153, 26] on div "My Updates" at bounding box center [170, 25] width 37 height 9
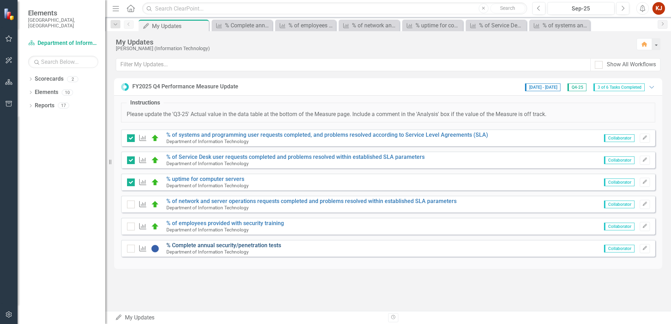
click at [215, 245] on link "% Complete annual security/penetration tests" at bounding box center [223, 245] width 115 height 7
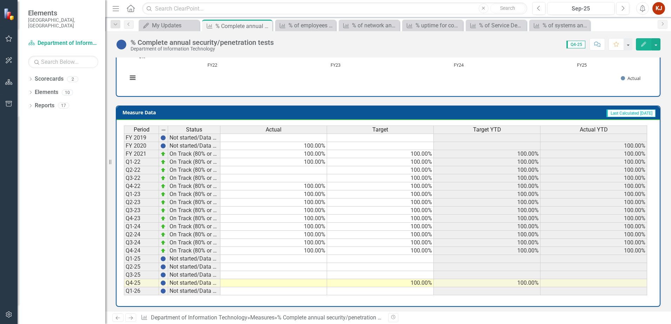
scroll to position [248, 0]
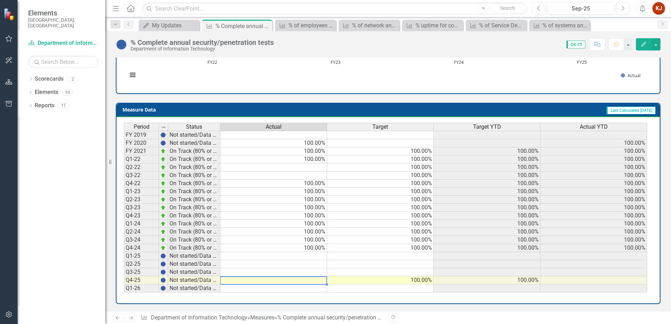
click at [292, 279] on td at bounding box center [273, 280] width 107 height 8
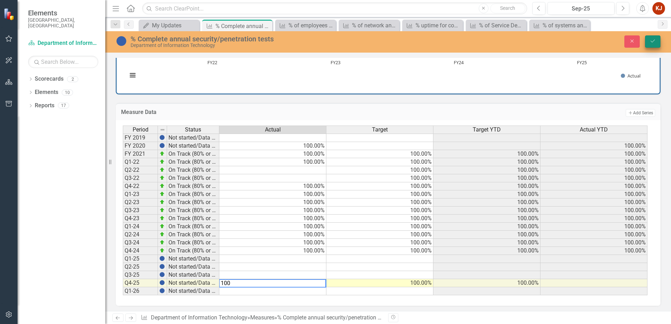
type textarea "100"
click at [654, 44] on button "Save" at bounding box center [652, 41] width 15 height 12
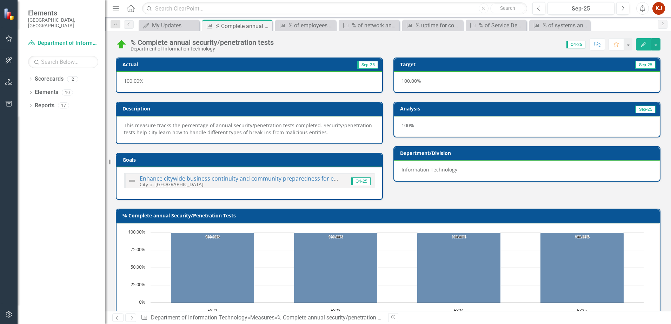
click at [644, 43] on icon "button" at bounding box center [643, 44] width 5 height 5
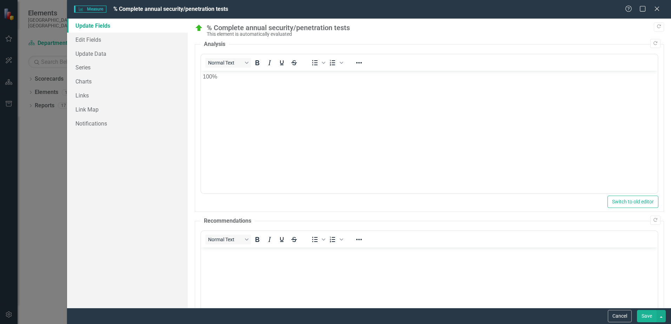
scroll to position [0, 0]
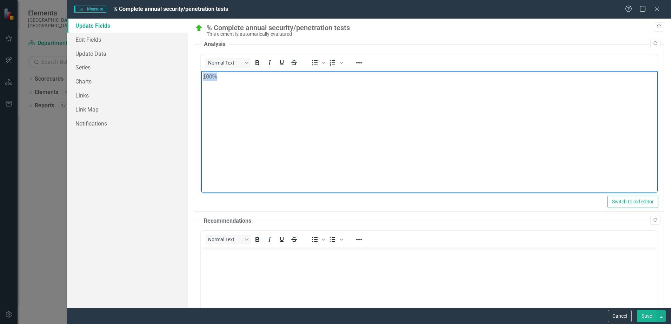
drag, startPoint x: 294, startPoint y: 78, endPoint x: 118, endPoint y: 82, distance: 176.2
click at [201, 82] on html "100%" at bounding box center [429, 123] width 456 height 105
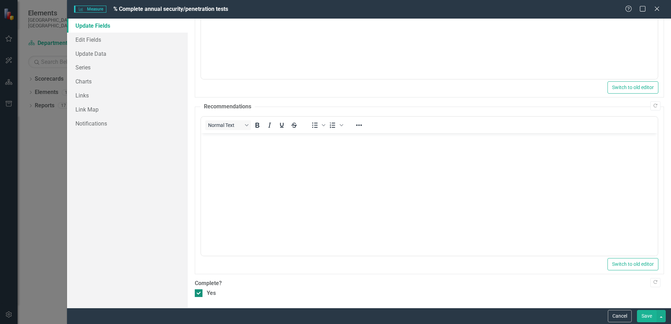
click at [200, 294] on div at bounding box center [199, 293] width 8 height 8
click at [199, 294] on input "Yes" at bounding box center [197, 291] width 5 height 5
checkbox input "false"
click at [641, 312] on button "Save" at bounding box center [647, 316] width 20 height 12
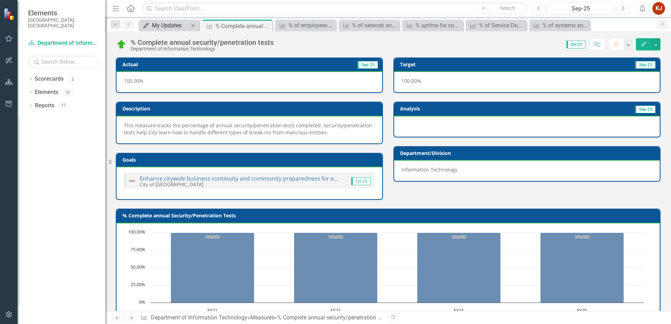
click at [158, 28] on div "My Updates" at bounding box center [170, 25] width 37 height 9
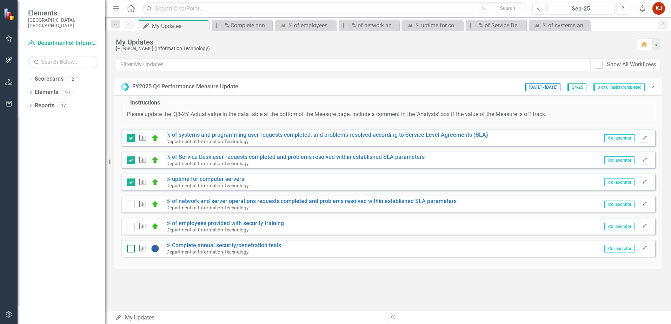
click at [133, 247] on div at bounding box center [131, 249] width 8 height 8
click at [132, 247] on input "checkbox" at bounding box center [129, 247] width 5 height 5
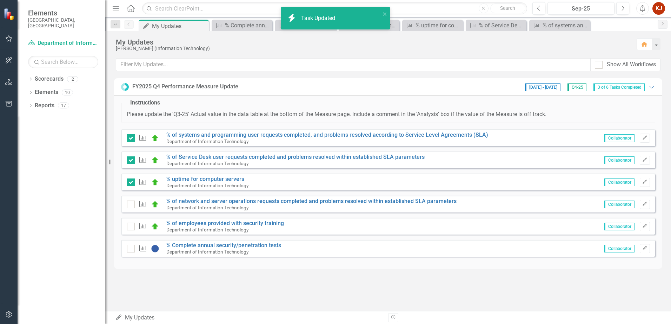
checkbox input "true"
click at [210, 223] on link "% of employees provided with security training" at bounding box center [225, 223] width 118 height 7
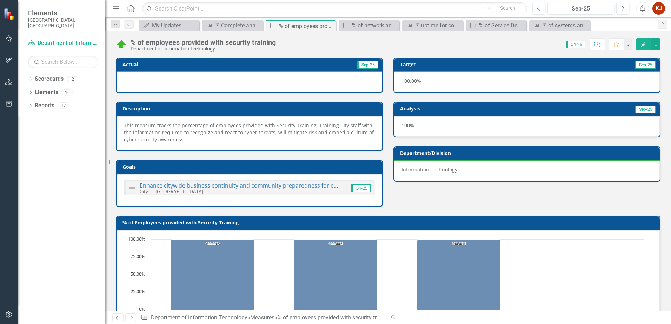
click at [647, 45] on button "Edit" at bounding box center [643, 44] width 15 height 12
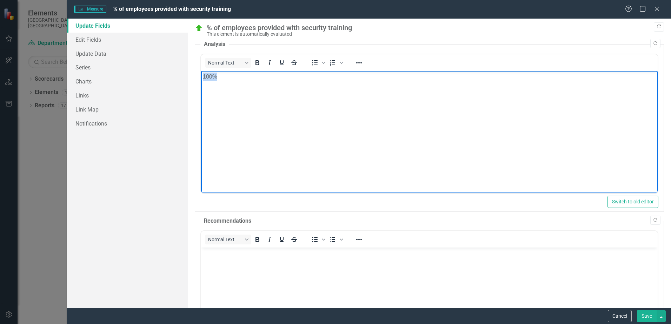
drag, startPoint x: 344, startPoint y: 87, endPoint x: 49, endPoint y: 84, distance: 294.7
click at [201, 84] on html "100%" at bounding box center [429, 123] width 456 height 105
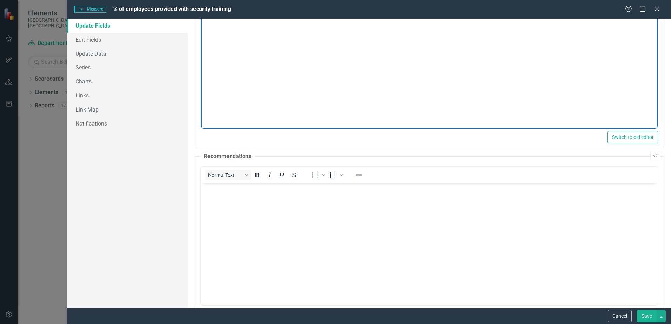
scroll to position [114, 0]
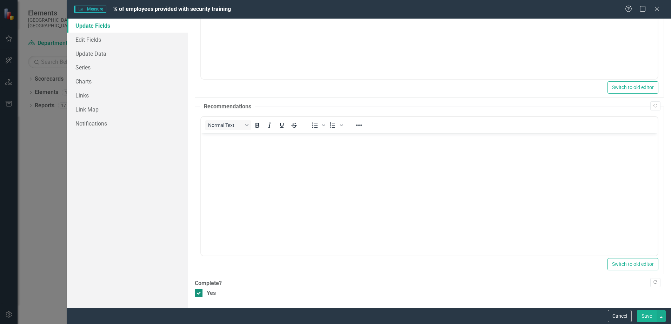
click at [207, 295] on div "Yes" at bounding box center [211, 293] width 9 height 8
click at [199, 294] on input "Yes" at bounding box center [197, 291] width 5 height 5
checkbox input "false"
click at [652, 312] on button "Save" at bounding box center [647, 316] width 20 height 12
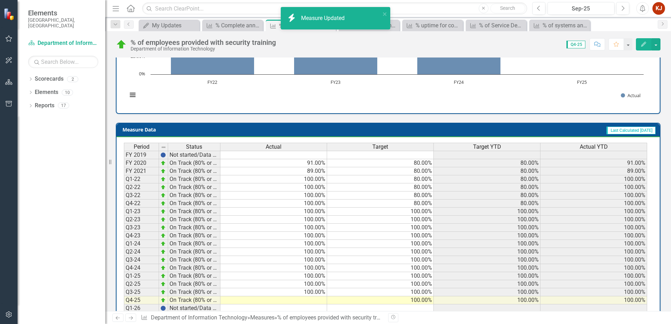
scroll to position [255, 0]
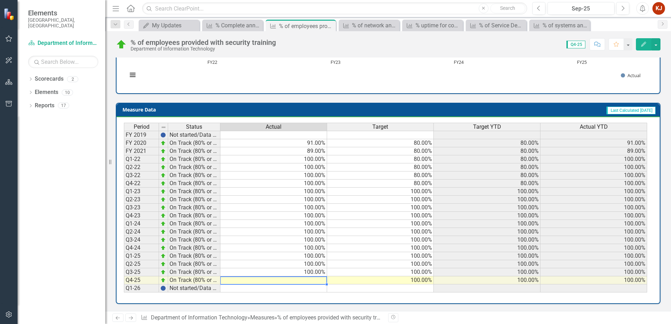
click at [314, 280] on td at bounding box center [273, 280] width 107 height 8
click at [308, 280] on td at bounding box center [273, 280] width 107 height 8
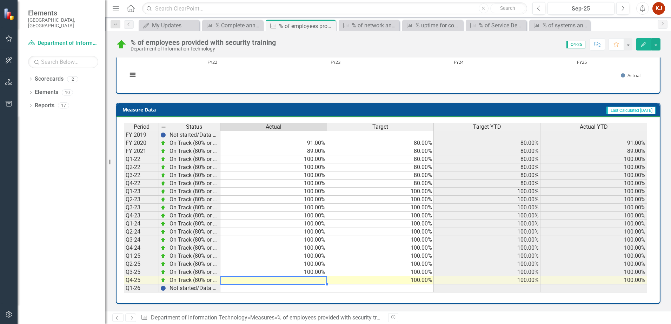
click at [308, 280] on td at bounding box center [273, 280] width 107 height 8
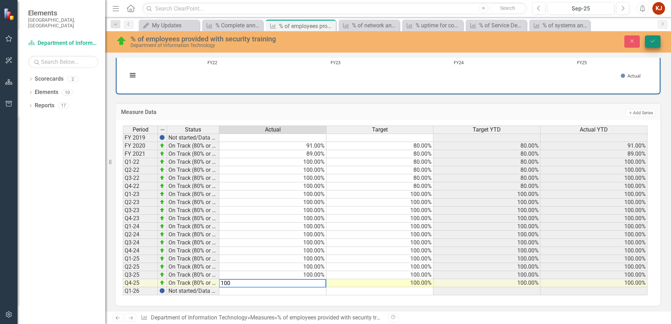
type textarea "100"
click at [652, 41] on icon "Save" at bounding box center [652, 41] width 6 height 5
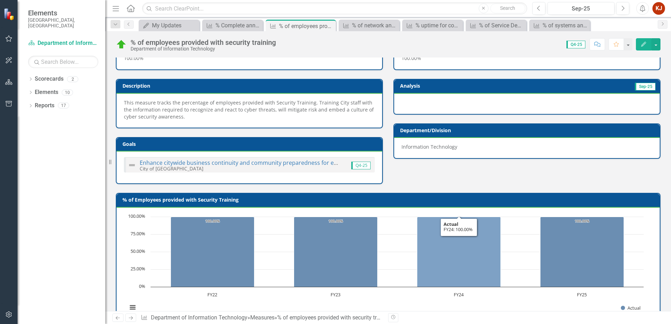
scroll to position [0, 0]
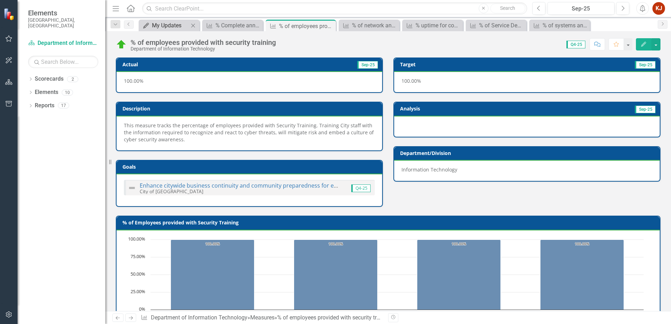
click at [173, 26] on div "My Updates" at bounding box center [170, 25] width 37 height 9
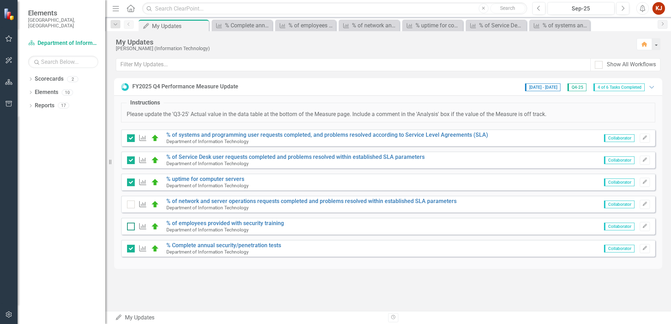
click at [128, 225] on input "checkbox" at bounding box center [129, 225] width 5 height 5
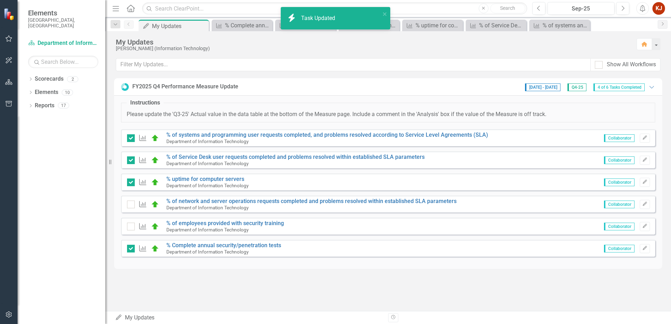
checkbox input "true"
click at [217, 201] on link "% of network and server operations requests completed and problems resolved wit…" at bounding box center [311, 201] width 290 height 7
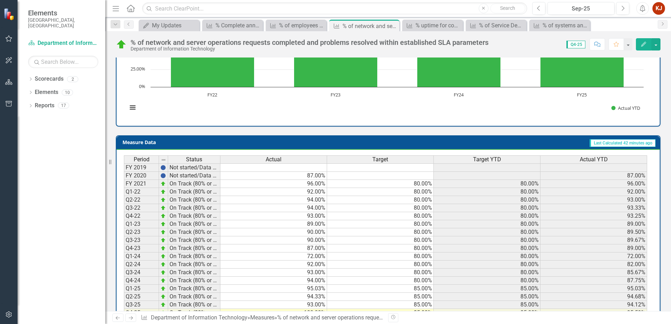
scroll to position [248, 0]
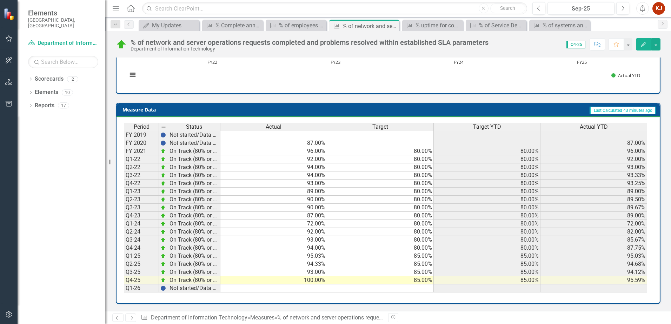
click at [311, 281] on td "100.00%" at bounding box center [273, 280] width 107 height 8
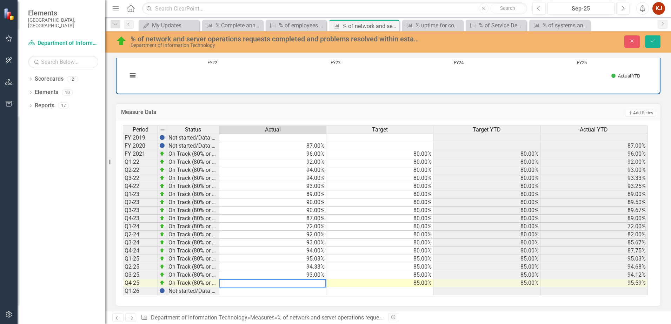
click at [311, 281] on textarea at bounding box center [272, 283] width 107 height 8
type textarea "78"
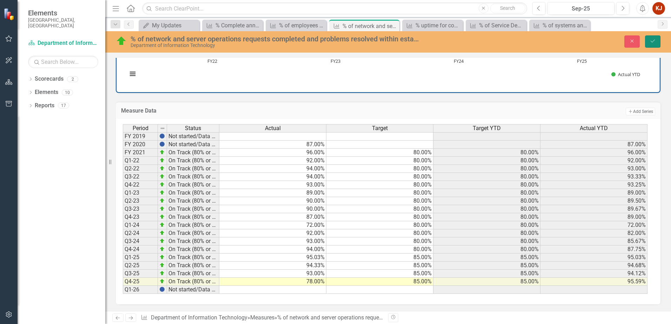
click at [653, 45] on button "Save" at bounding box center [652, 41] width 15 height 12
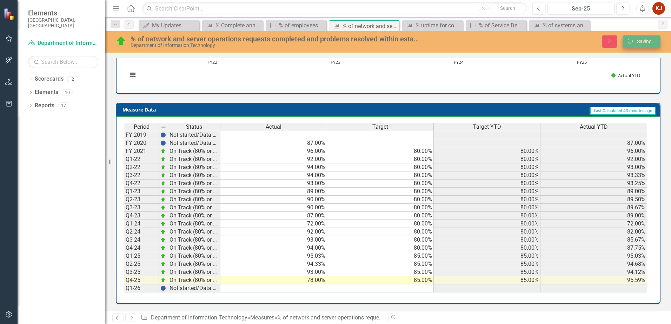
scroll to position [249, 0]
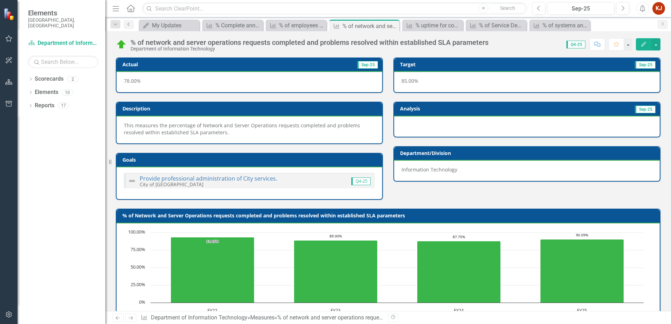
click at [129, 25] on icon "Previous" at bounding box center [129, 24] width 6 height 4
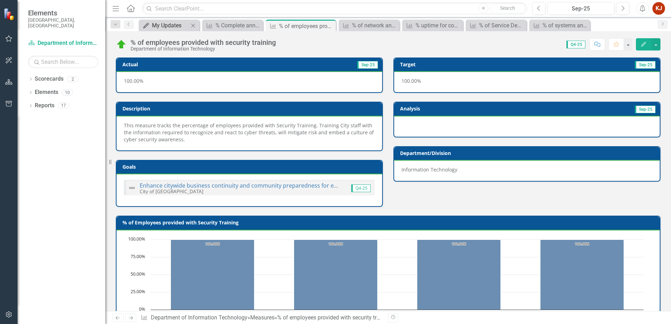
click at [165, 25] on div "My Updates" at bounding box center [170, 25] width 37 height 9
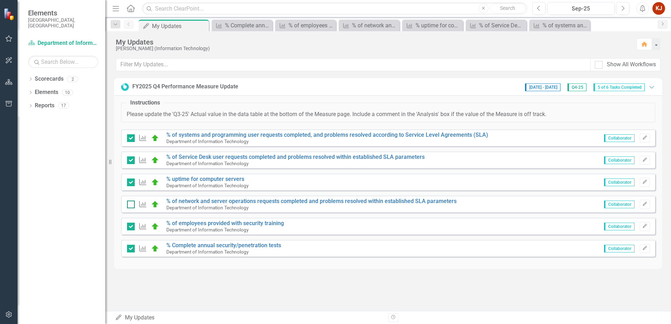
click at [131, 205] on input "checkbox" at bounding box center [129, 203] width 5 height 5
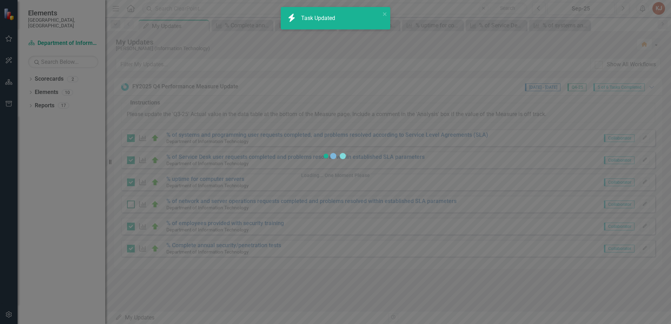
checkbox input "true"
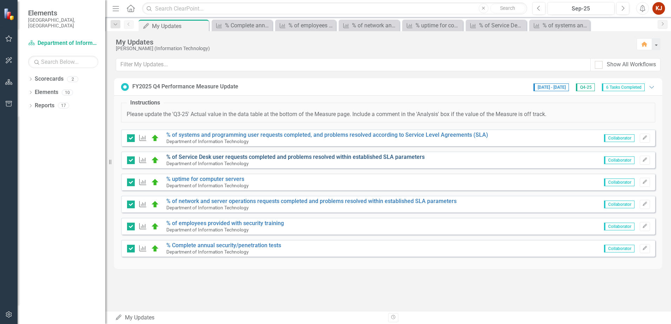
click at [242, 157] on link "% of Service Desk user requests completed and problems resolved within establis…" at bounding box center [295, 157] width 258 height 7
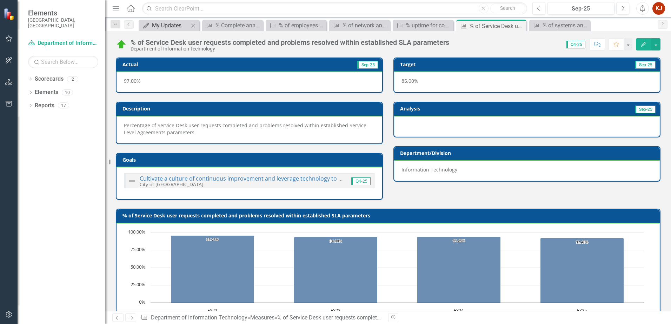
click at [155, 26] on div "My Updates" at bounding box center [170, 25] width 37 height 9
